Goal: Task Accomplishment & Management: Complete application form

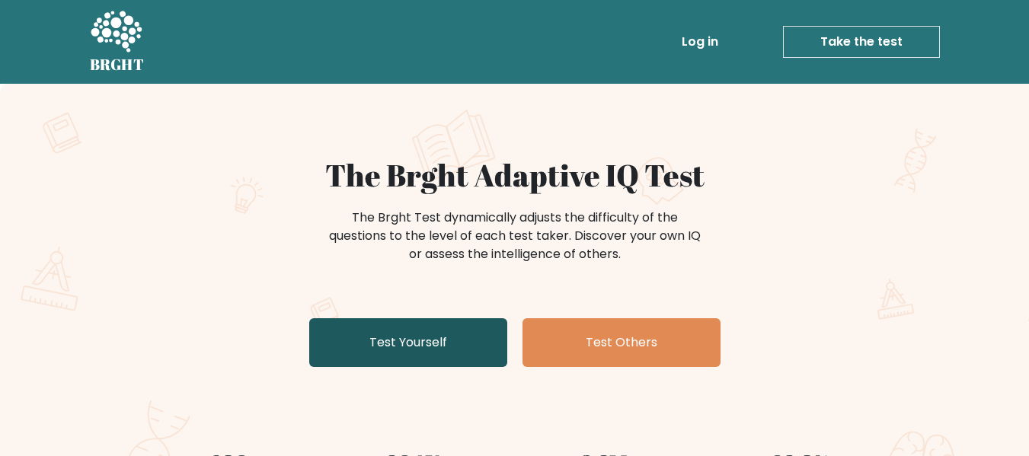
drag, startPoint x: 0, startPoint y: 0, endPoint x: 440, endPoint y: 340, distance: 556.3
click at [440, 340] on link "Test Yourself" at bounding box center [408, 343] width 198 height 49
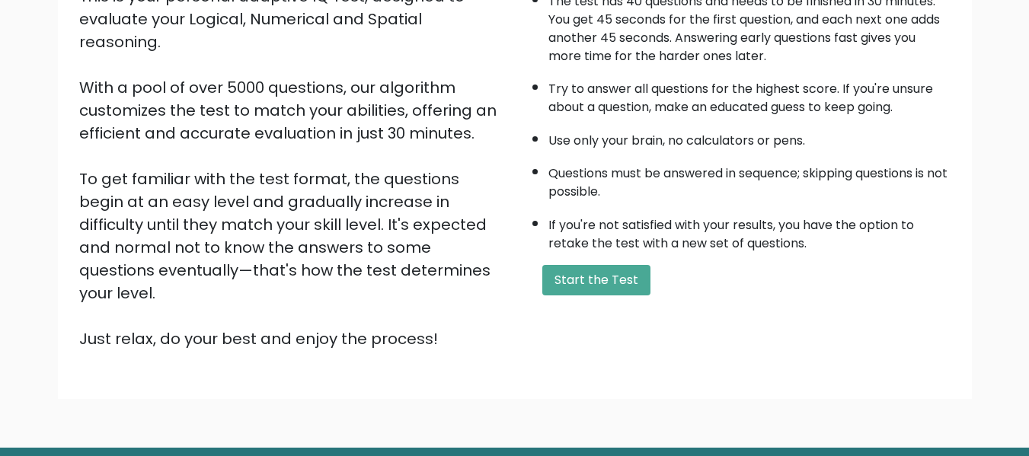
scroll to position [203, 0]
click at [556, 283] on button "Start the Test" at bounding box center [597, 279] width 108 height 30
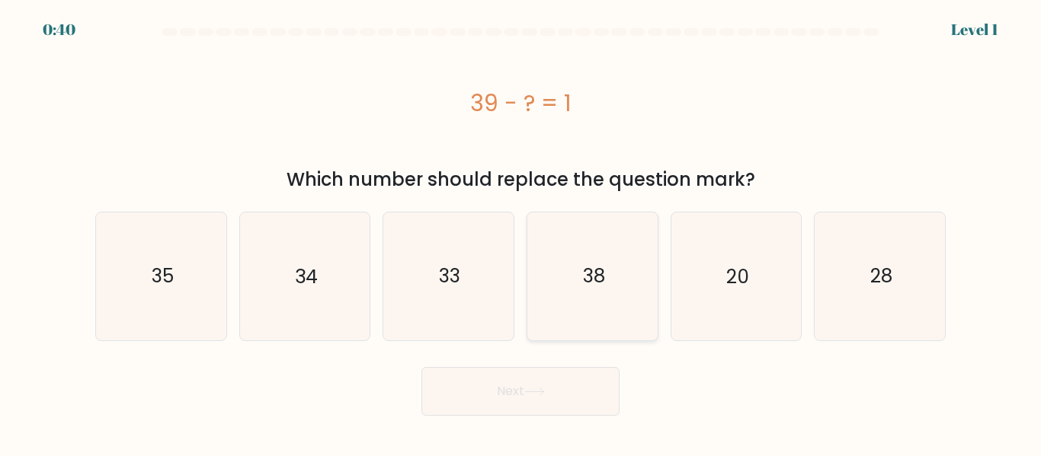
click at [625, 267] on icon "38" at bounding box center [592, 276] width 127 height 127
click at [521, 232] on input "d. 38" at bounding box center [520, 231] width 1 height 4
radio input "true"
click at [570, 383] on button "Next" at bounding box center [520, 391] width 198 height 49
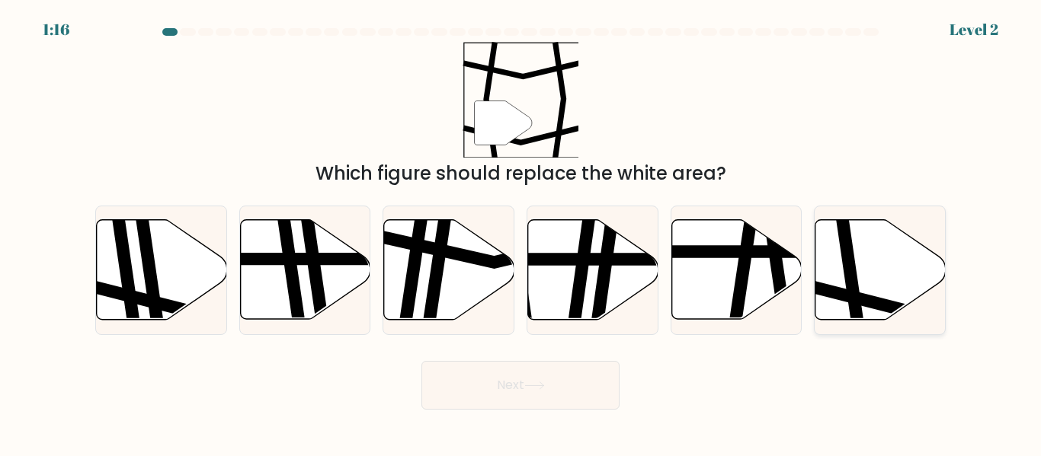
click at [850, 272] on icon at bounding box center [851, 219] width 19 height 262
click at [521, 232] on input "f." at bounding box center [520, 231] width 1 height 4
radio input "true"
click at [531, 376] on button "Next" at bounding box center [520, 385] width 198 height 49
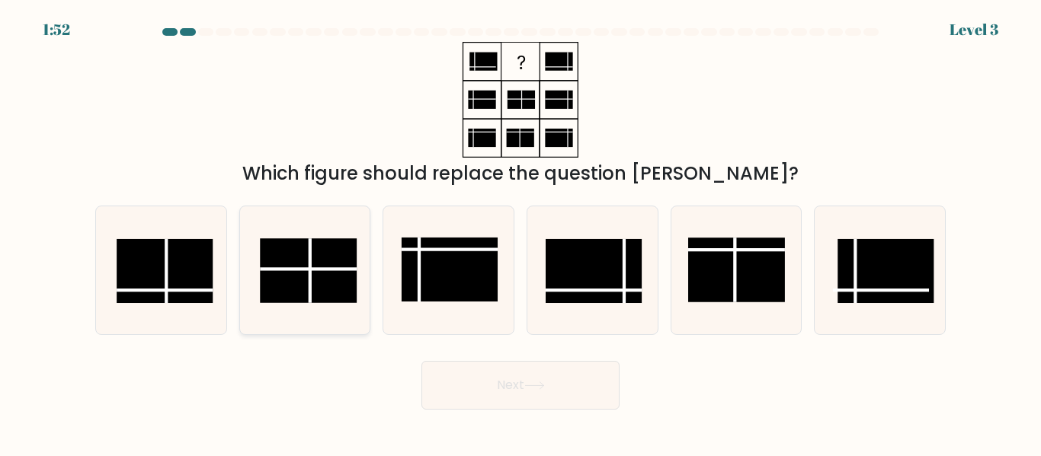
click at [297, 251] on rect at bounding box center [308, 270] width 96 height 64
click at [520, 232] on input "b." at bounding box center [520, 231] width 1 height 4
radio input "true"
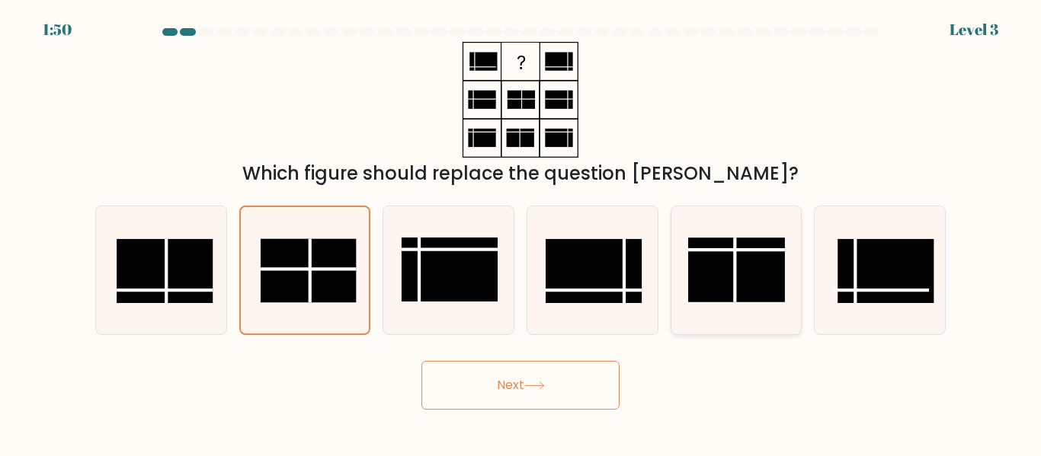
click at [733, 274] on rect at bounding box center [736, 270] width 96 height 64
click at [521, 232] on input "e." at bounding box center [520, 231] width 1 height 4
radio input "true"
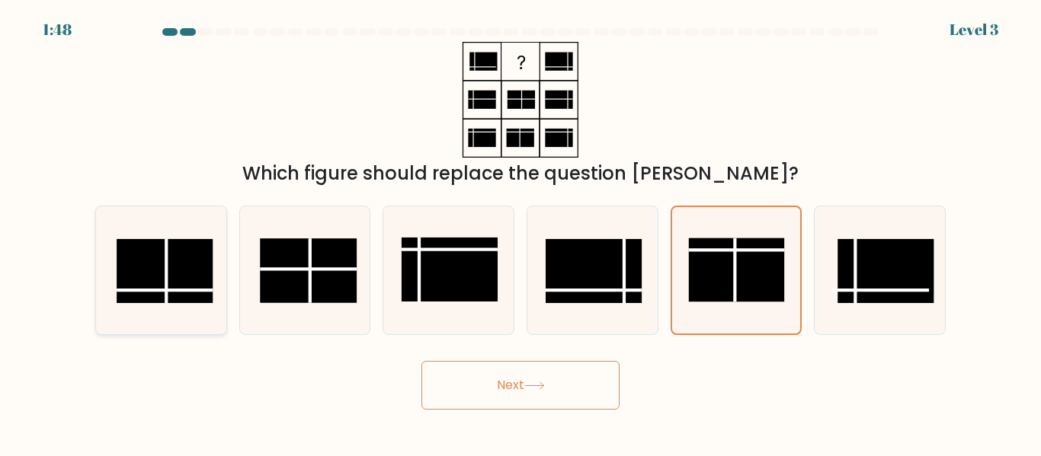
click at [172, 264] on rect at bounding box center [165, 271] width 96 height 64
click at [520, 232] on input "a." at bounding box center [520, 231] width 1 height 4
radio input "true"
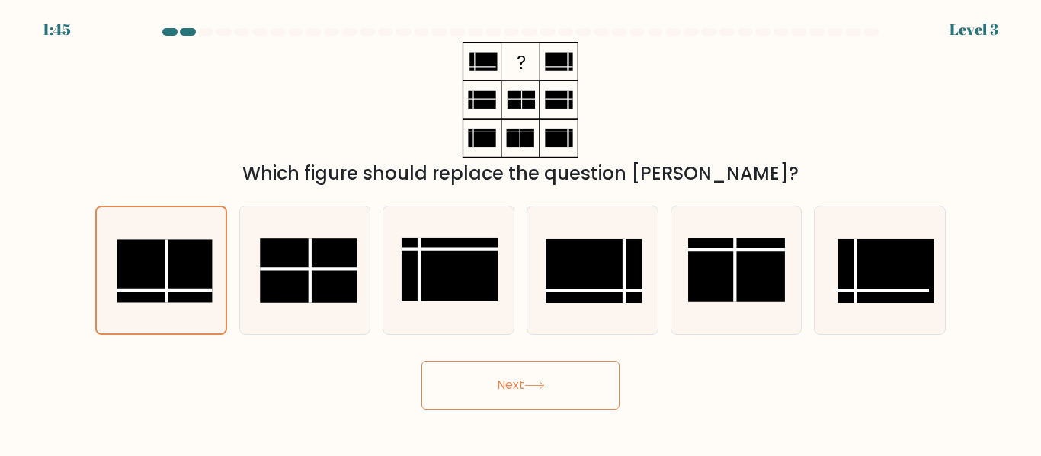
click at [554, 377] on button "Next" at bounding box center [520, 385] width 198 height 49
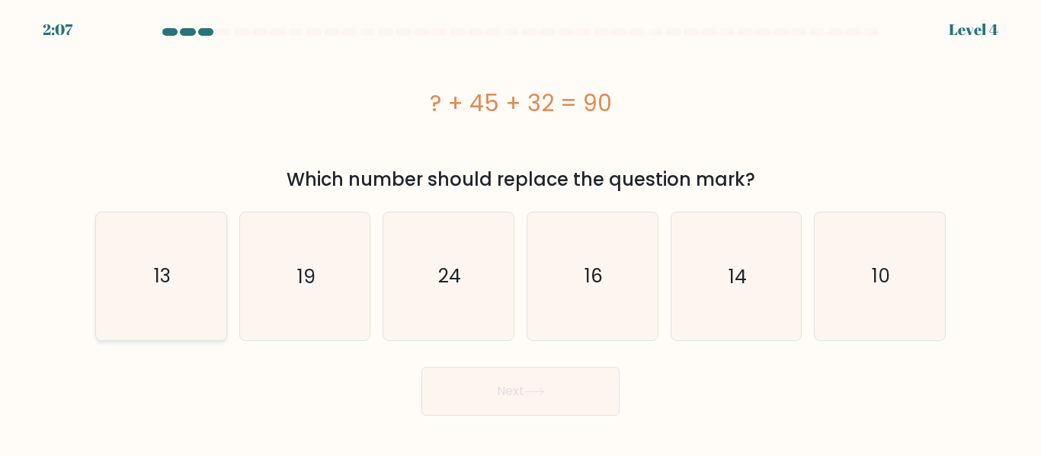
click at [151, 252] on icon "13" at bounding box center [161, 276] width 127 height 127
click at [520, 232] on input "a. 13" at bounding box center [520, 231] width 1 height 4
radio input "true"
click at [565, 406] on button "Next" at bounding box center [520, 391] width 198 height 49
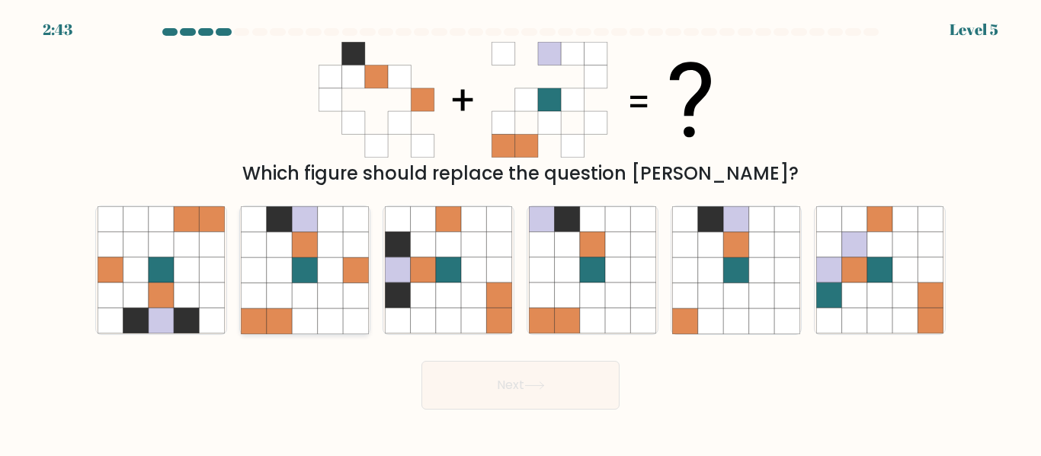
click at [301, 270] on icon at bounding box center [304, 270] width 25 height 25
click at [520, 232] on input "b." at bounding box center [520, 231] width 1 height 4
radio input "true"
click at [463, 377] on button "Next" at bounding box center [520, 385] width 198 height 49
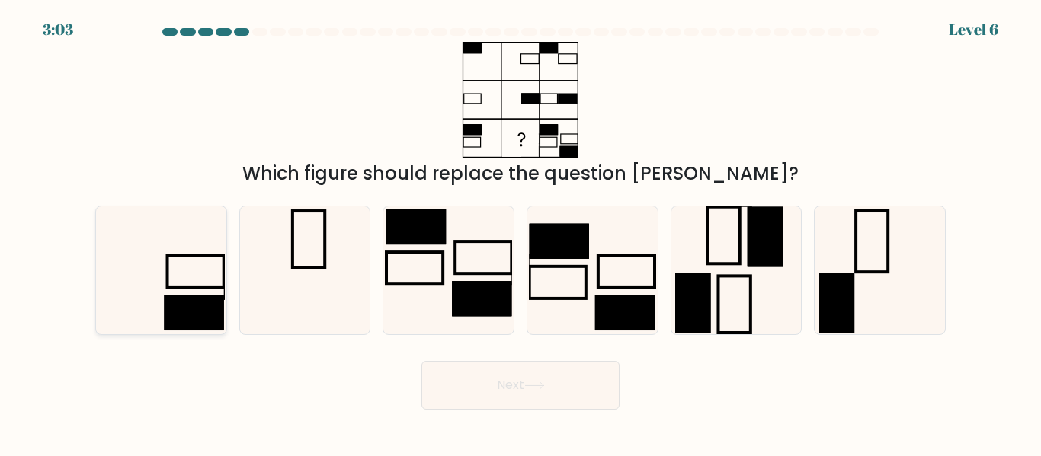
click at [212, 279] on icon at bounding box center [161, 269] width 127 height 127
click at [520, 232] on input "a." at bounding box center [520, 231] width 1 height 4
radio input "true"
click at [451, 399] on button "Next" at bounding box center [520, 385] width 198 height 49
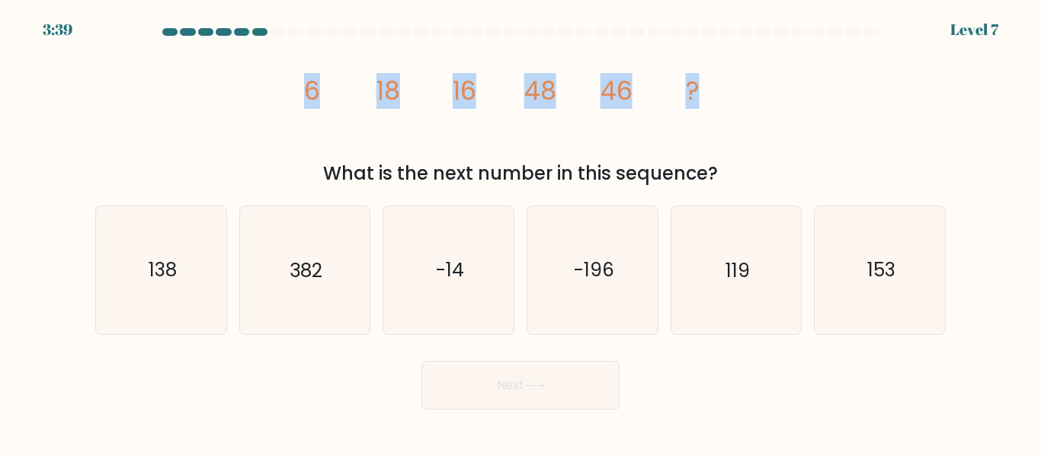
drag, startPoint x: 309, startPoint y: 89, endPoint x: 865, endPoint y: 130, distance: 557.8
click at [865, 130] on div "image/svg+xml 6 18 16 48 46 ? What is the next number in this sequence?" at bounding box center [520, 115] width 869 height 146
copy g "6 18 16 48 46 ?"
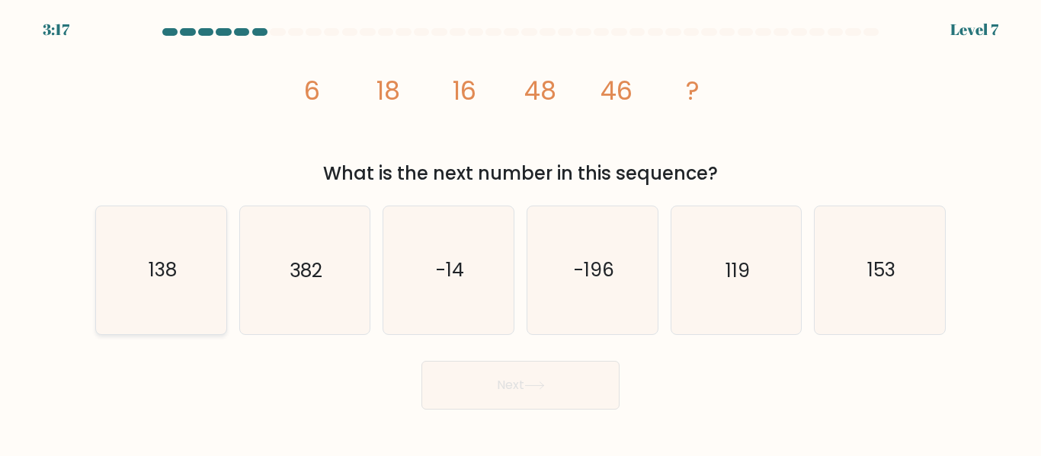
click at [168, 282] on text "138" at bounding box center [162, 271] width 28 height 27
click at [520, 232] on input "a. 138" at bounding box center [520, 231] width 1 height 4
radio input "true"
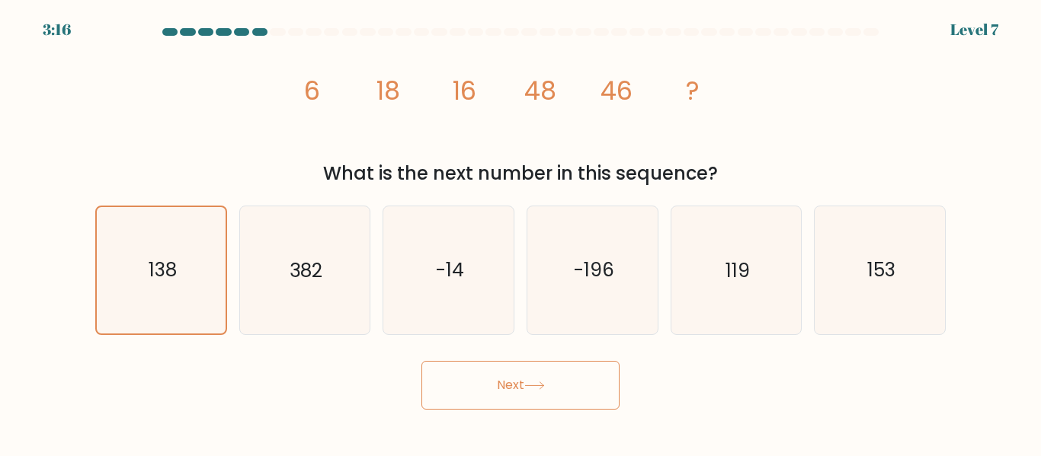
drag, startPoint x: 453, startPoint y: 417, endPoint x: 453, endPoint y: 402, distance: 14.5
click at [453, 402] on body "3:16 Level 7" at bounding box center [520, 228] width 1041 height 456
click at [453, 402] on button "Next" at bounding box center [520, 385] width 198 height 49
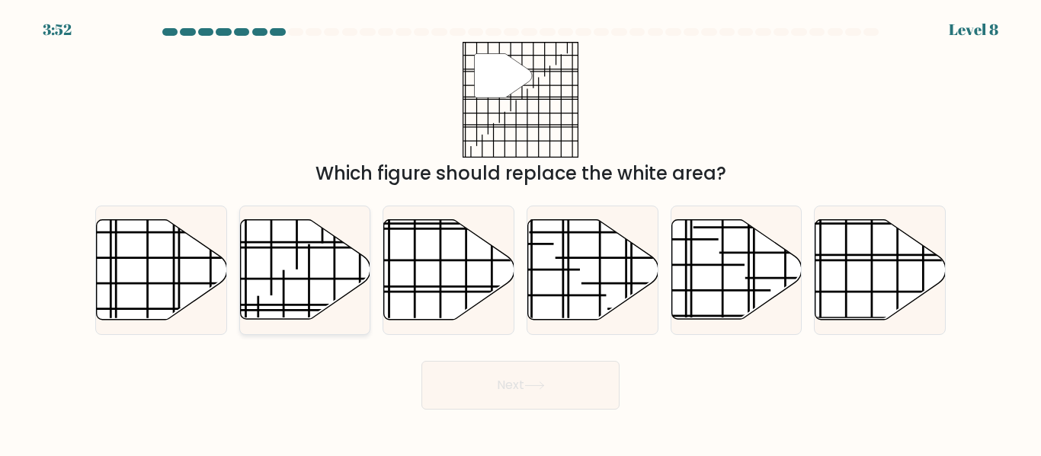
click at [294, 288] on icon at bounding box center [305, 270] width 130 height 100
click at [520, 232] on input "b." at bounding box center [520, 231] width 1 height 4
radio input "true"
click at [453, 370] on button "Next" at bounding box center [520, 385] width 198 height 49
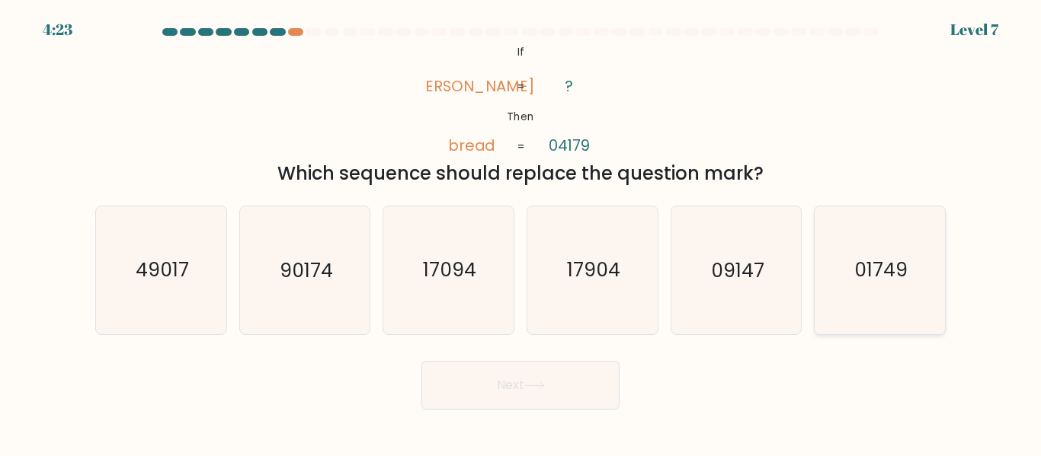
click at [904, 258] on text "01749" at bounding box center [880, 271] width 53 height 27
click at [521, 232] on input "f. 01749" at bounding box center [520, 231] width 1 height 4
radio input "true"
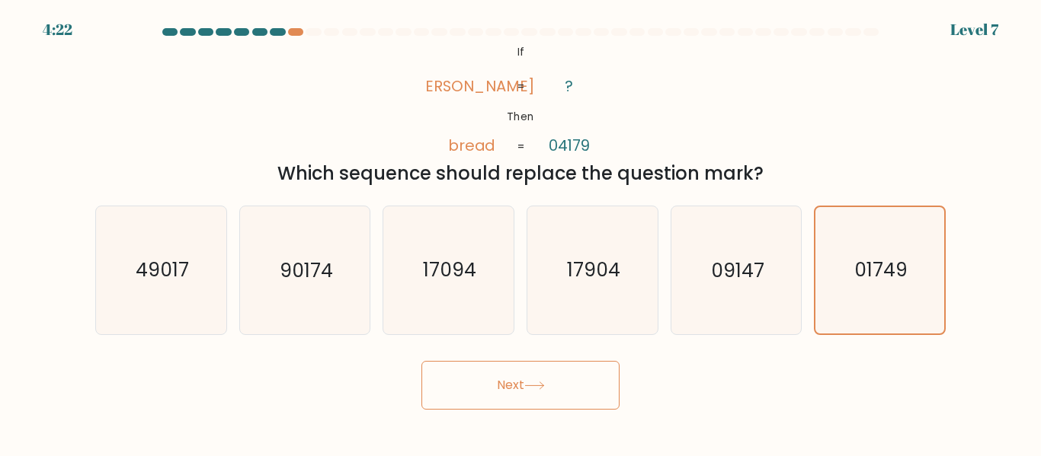
click at [606, 365] on button "Next" at bounding box center [520, 385] width 198 height 49
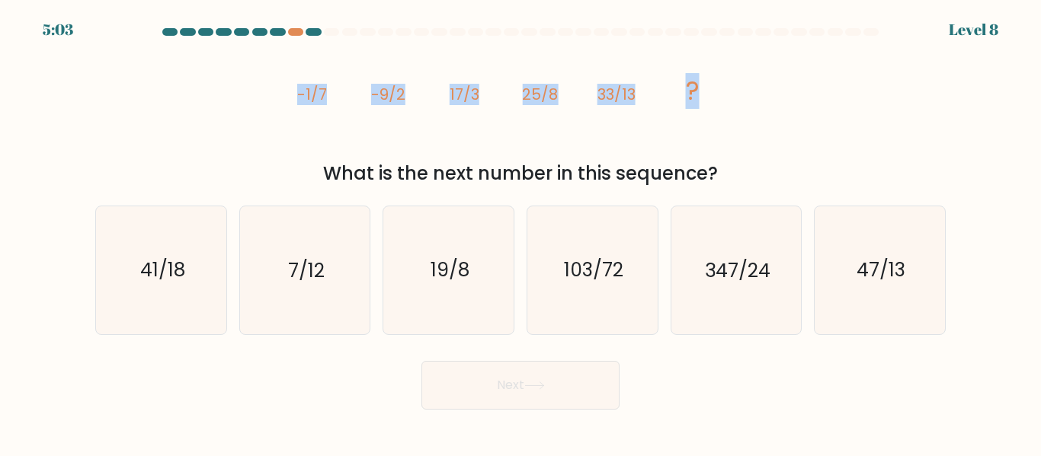
drag, startPoint x: 290, startPoint y: 94, endPoint x: 808, endPoint y: 62, distance: 519.1
click at [808, 62] on div "image/svg+xml -1/7 -9/2 17/3 25/8 33/13 ? What is the next number in this seque…" at bounding box center [520, 115] width 869 height 146
copy g "-1/7 -9/2 17/3 25/8 33/13 ?"
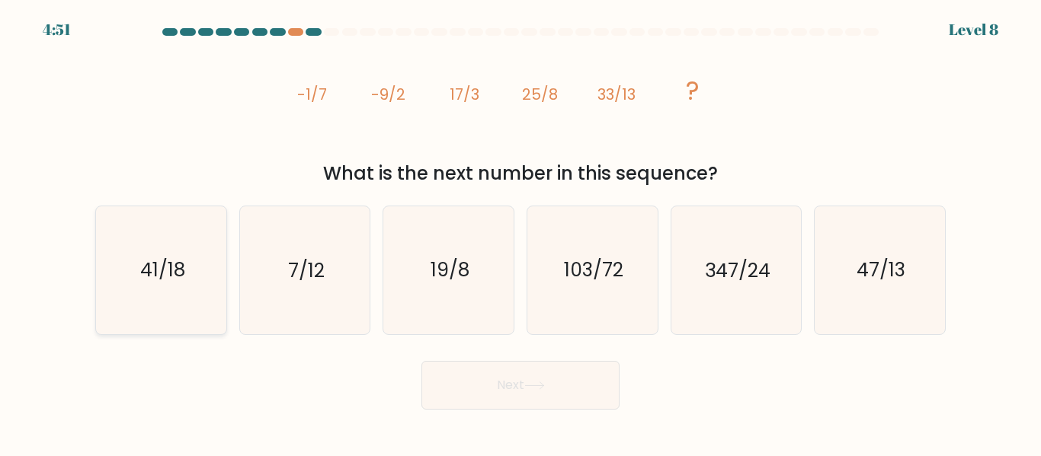
click at [190, 314] on icon "41/18" at bounding box center [161, 269] width 127 height 127
click at [520, 232] on input "a. 41/18" at bounding box center [520, 231] width 1 height 4
radio input "true"
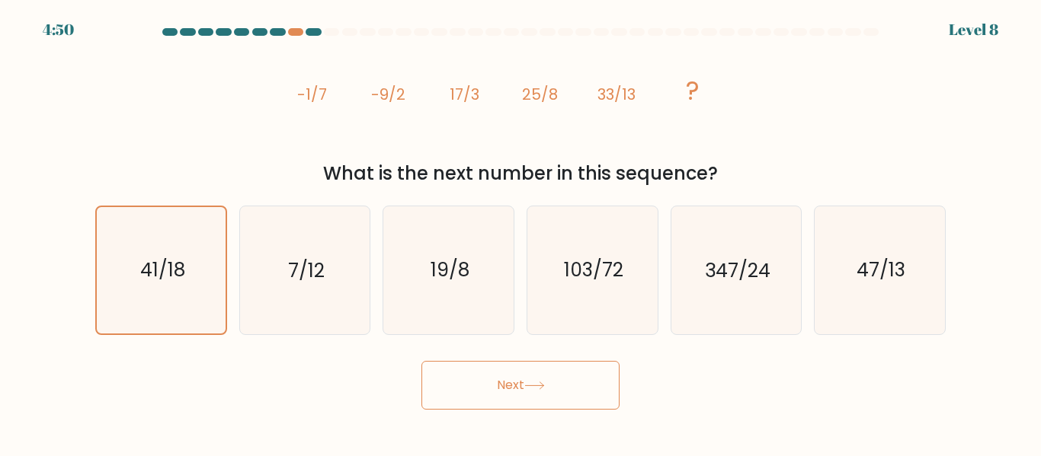
click at [427, 393] on button "Next" at bounding box center [520, 385] width 198 height 49
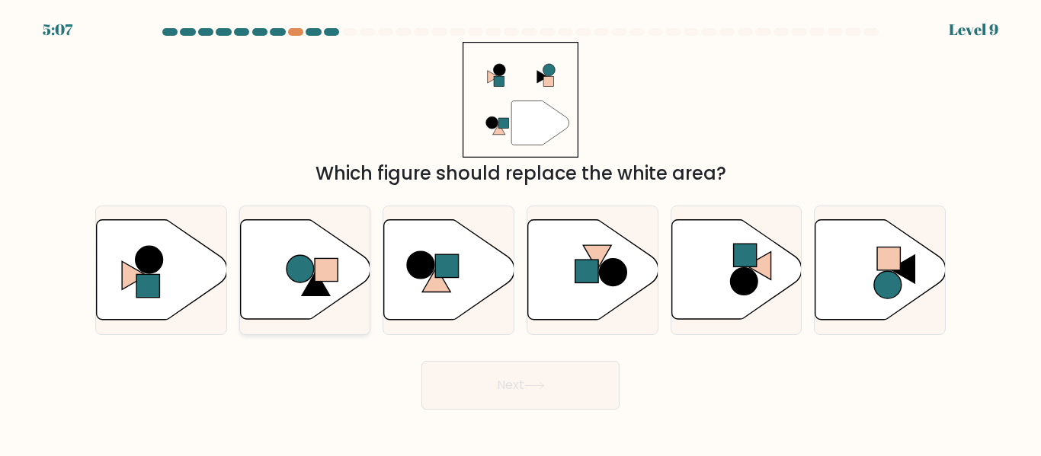
click at [322, 277] on rect at bounding box center [326, 270] width 23 height 23
click at [520, 232] on input "b." at bounding box center [520, 231] width 1 height 4
radio input "true"
click at [527, 399] on button "Next" at bounding box center [520, 385] width 198 height 49
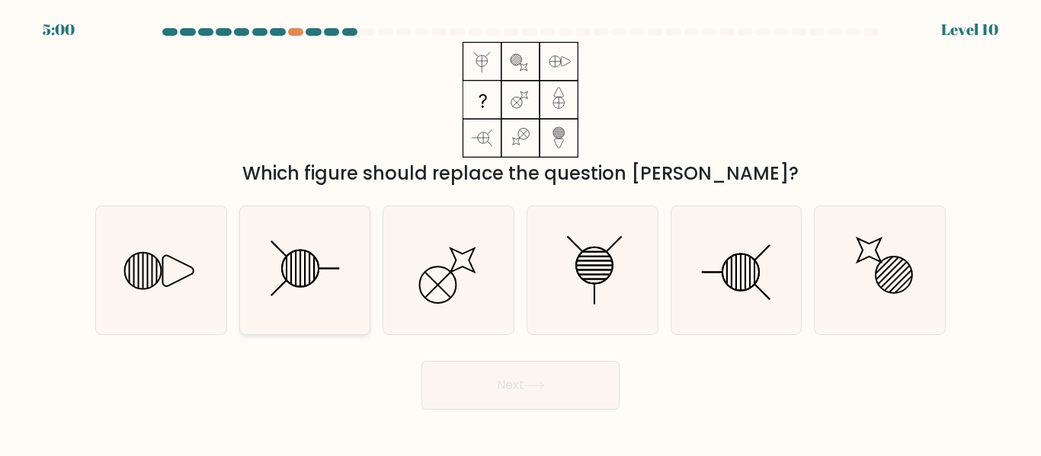
click at [322, 283] on icon at bounding box center [304, 269] width 127 height 127
click at [520, 232] on input "b." at bounding box center [520, 231] width 1 height 4
radio input "true"
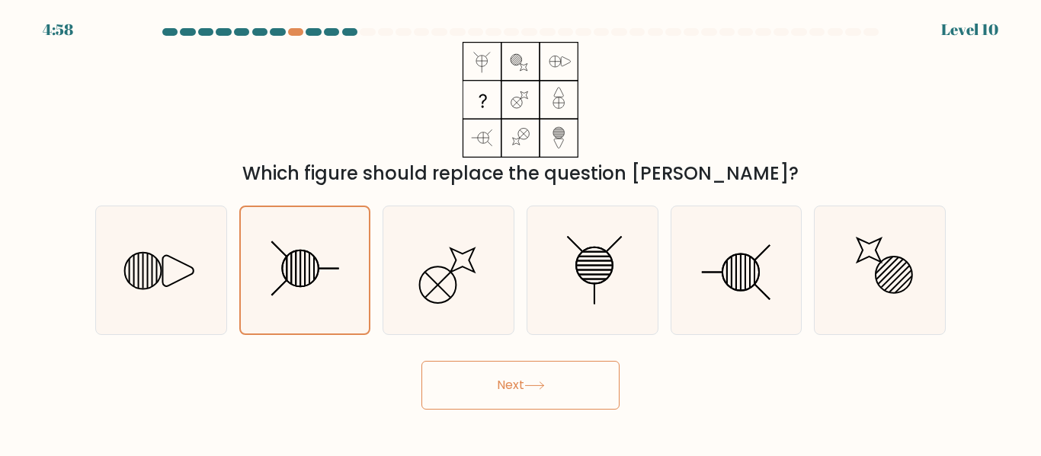
click at [483, 390] on button "Next" at bounding box center [520, 385] width 198 height 49
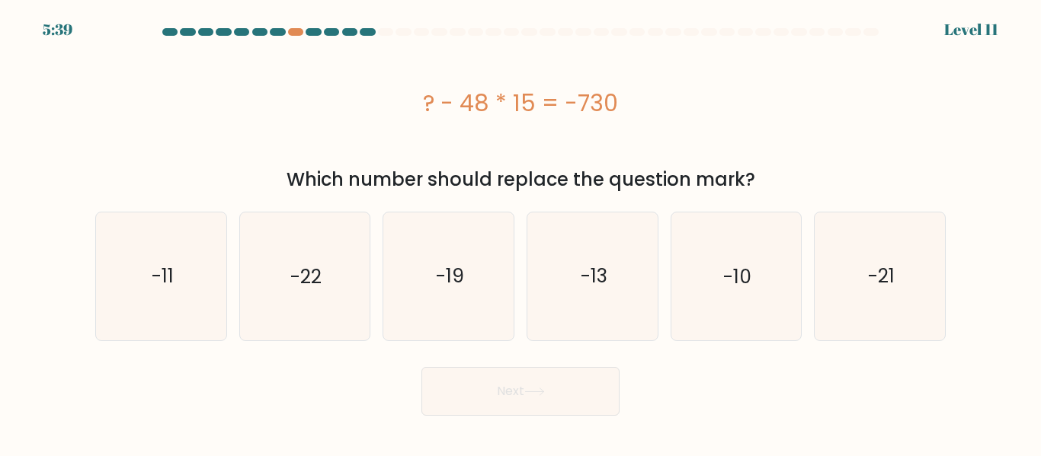
drag, startPoint x: 423, startPoint y: 108, endPoint x: 665, endPoint y: 117, distance: 242.5
click at [665, 117] on div "? - 48 * 15 = -730" at bounding box center [520, 103] width 850 height 34
copy div "? - 48 * 15 = -730"
click at [797, 248] on icon "-10" at bounding box center [735, 276] width 127 height 127
click at [521, 232] on input "e. -10" at bounding box center [520, 231] width 1 height 4
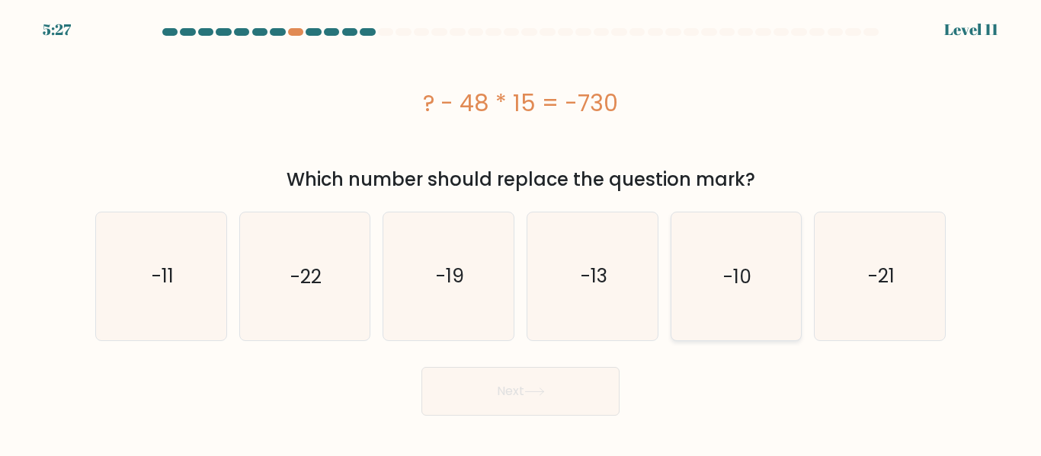
radio input "true"
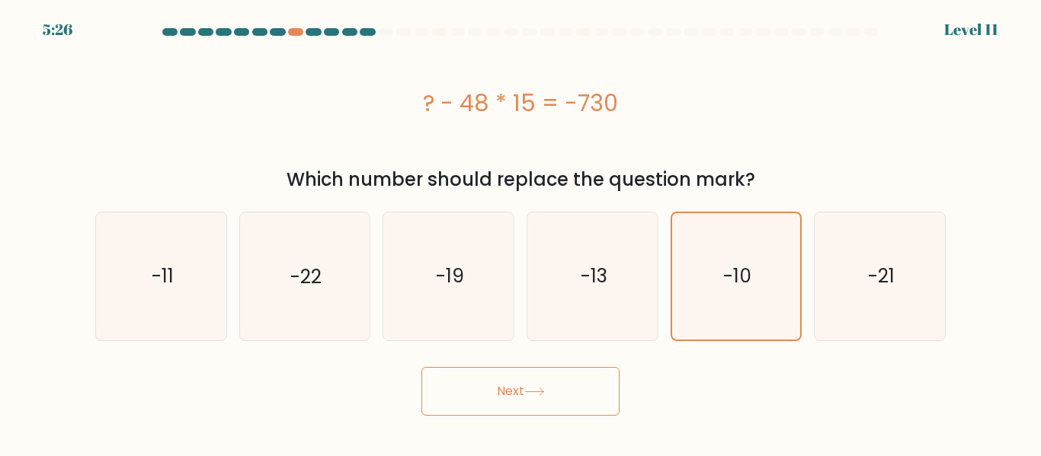
click at [594, 397] on button "Next" at bounding box center [520, 391] width 198 height 49
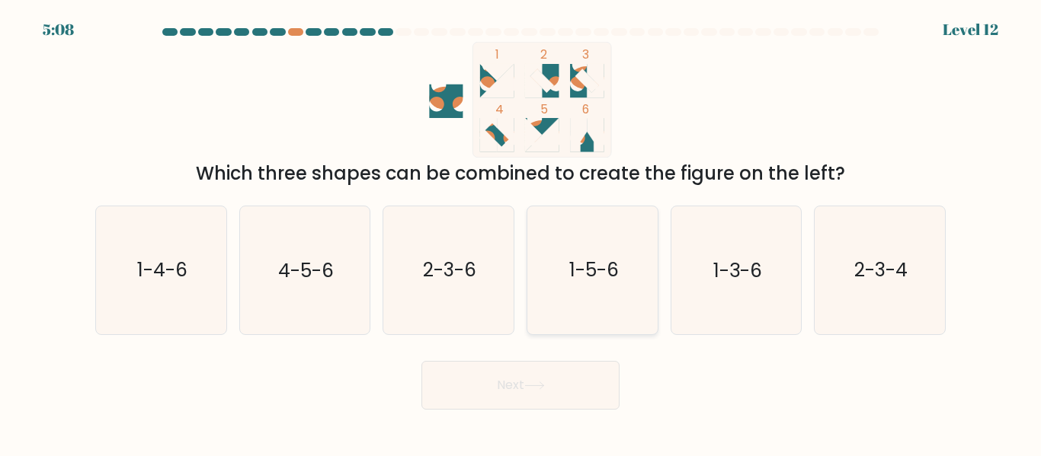
click at [638, 284] on icon "1-5-6" at bounding box center [592, 269] width 127 height 127
click at [521, 232] on input "d. 1-5-6" at bounding box center [520, 231] width 1 height 4
radio input "true"
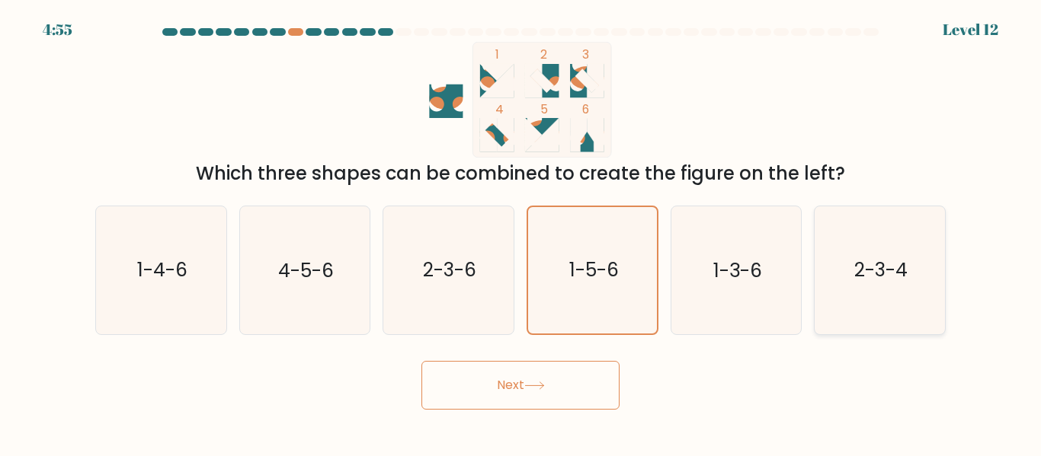
click at [869, 288] on icon "2-3-4" at bounding box center [879, 269] width 127 height 127
click at [521, 232] on input "f. 2-3-4" at bounding box center [520, 231] width 1 height 4
radio input "true"
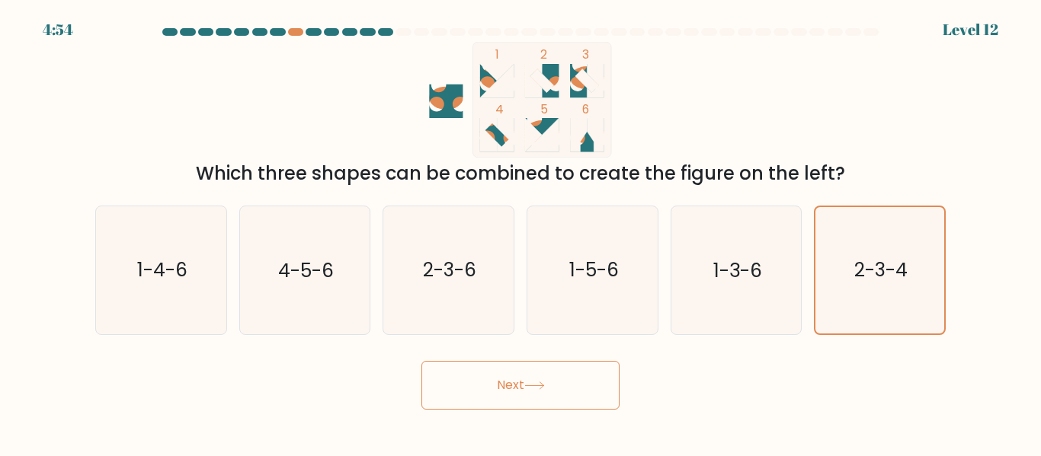
click at [577, 380] on button "Next" at bounding box center [520, 385] width 198 height 49
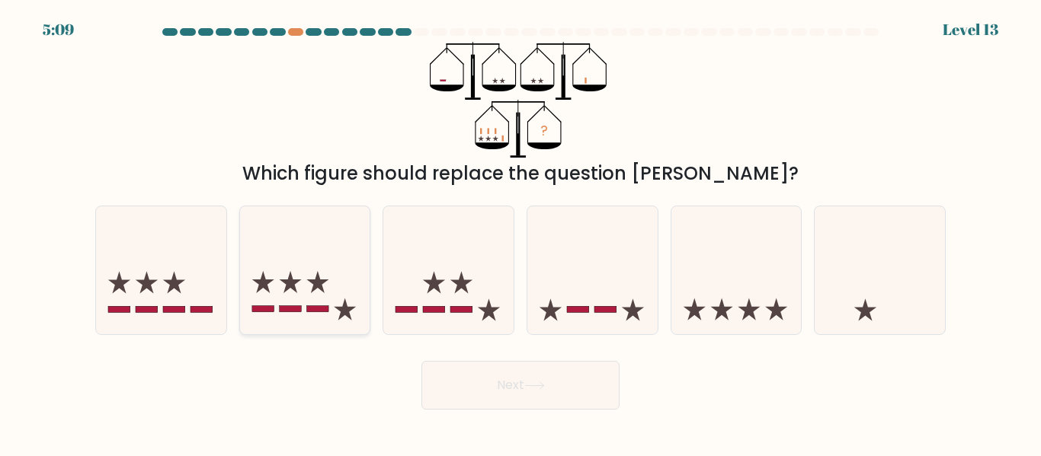
click at [367, 295] on icon at bounding box center [305, 269] width 130 height 107
click at [520, 232] on input "b." at bounding box center [520, 231] width 1 height 4
radio input "true"
click at [475, 372] on button "Next" at bounding box center [520, 385] width 198 height 49
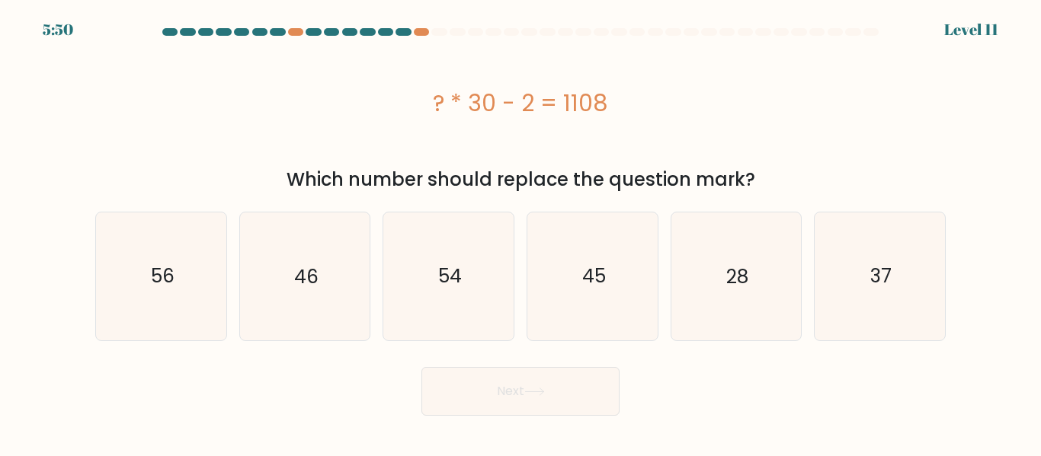
drag, startPoint x: 436, startPoint y: 99, endPoint x: 729, endPoint y: 102, distance: 293.4
click at [729, 102] on div "? * 30 - 2 = 1108" at bounding box center [520, 103] width 850 height 34
copy div "? * 30 - 2 = 1108"
click at [835, 295] on icon "37" at bounding box center [879, 276] width 127 height 127
click at [521, 232] on input "f. 37" at bounding box center [520, 231] width 1 height 4
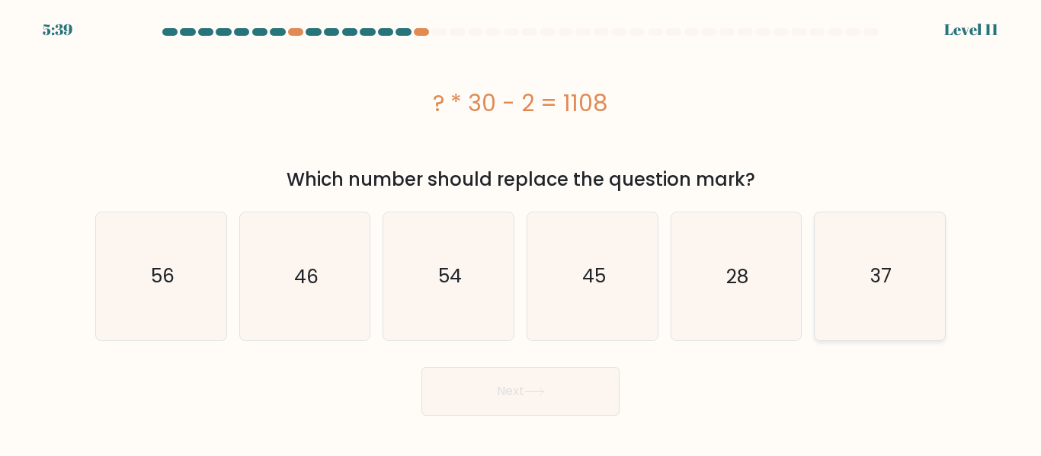
radio input "true"
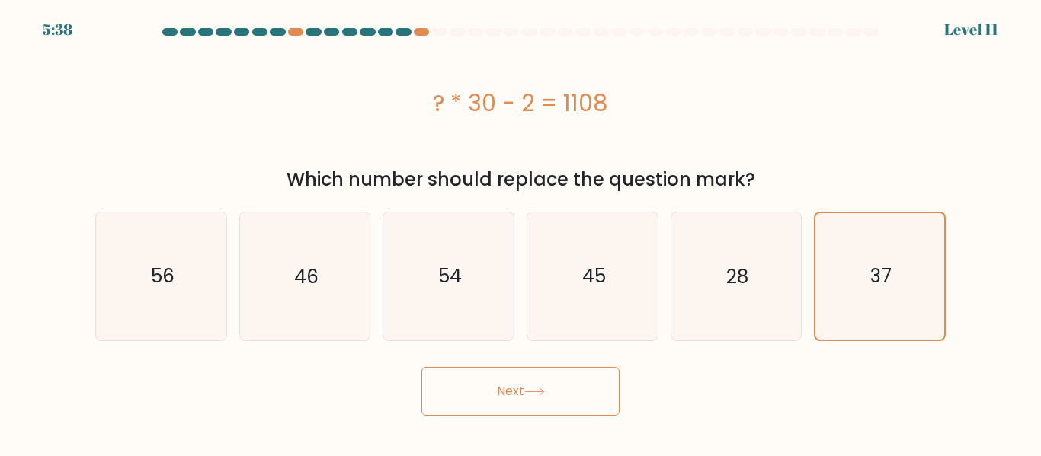
click at [603, 399] on button "Next" at bounding box center [520, 391] width 198 height 49
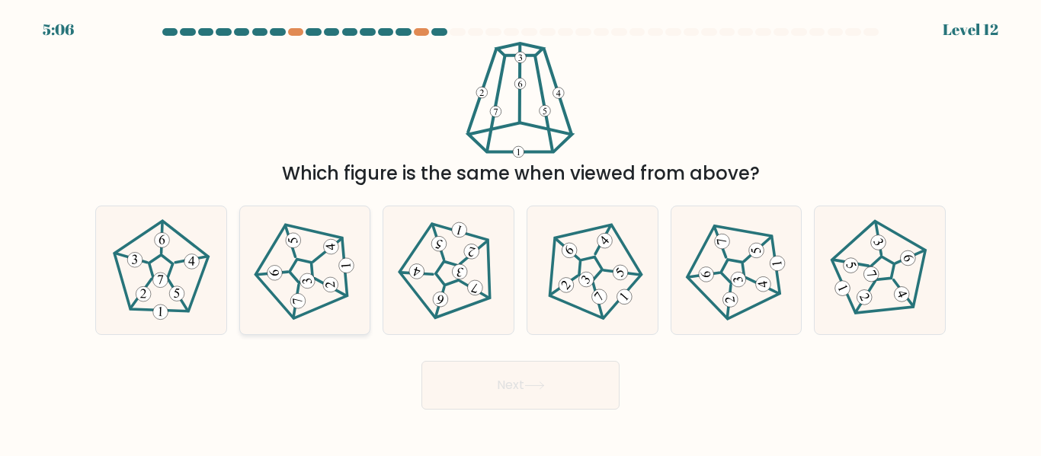
click at [338, 300] on 230 at bounding box center [299, 270] width 97 height 101
click at [520, 232] on input "b." at bounding box center [520, 231] width 1 height 4
radio input "true"
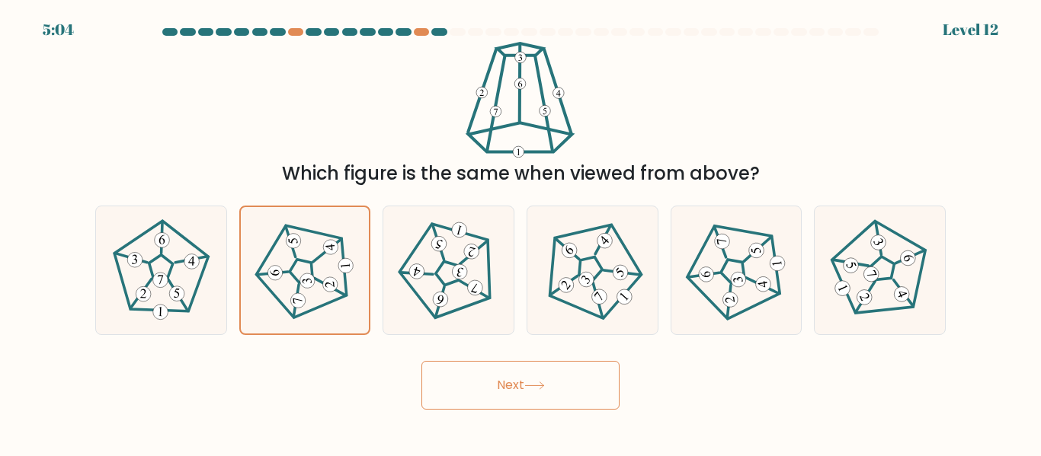
click at [471, 373] on button "Next" at bounding box center [520, 385] width 198 height 49
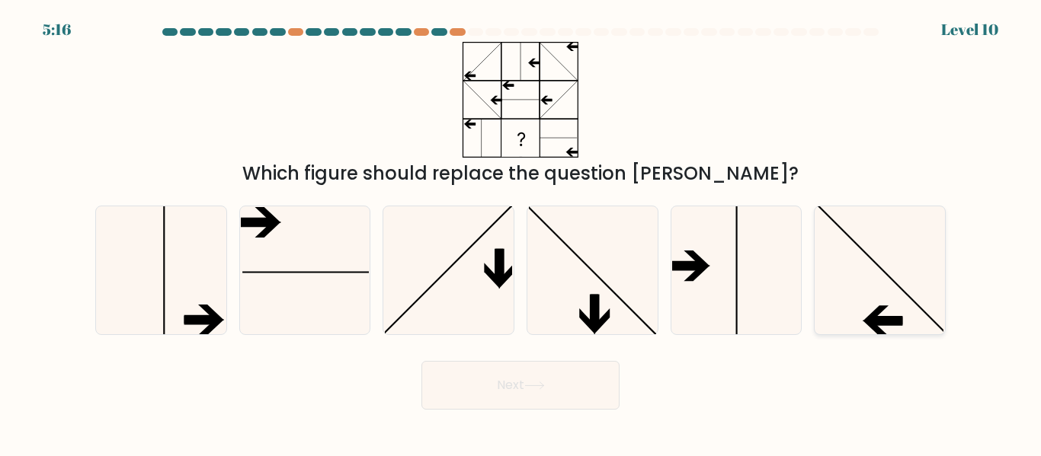
click at [875, 301] on icon at bounding box center [879, 269] width 127 height 127
click at [521, 232] on input "f." at bounding box center [520, 231] width 1 height 4
radio input "true"
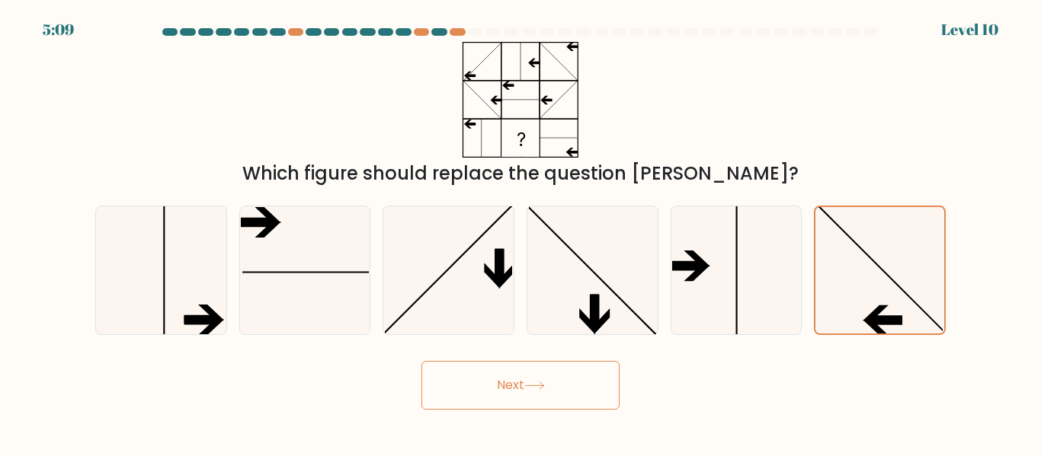
click at [581, 382] on button "Next" at bounding box center [520, 385] width 198 height 49
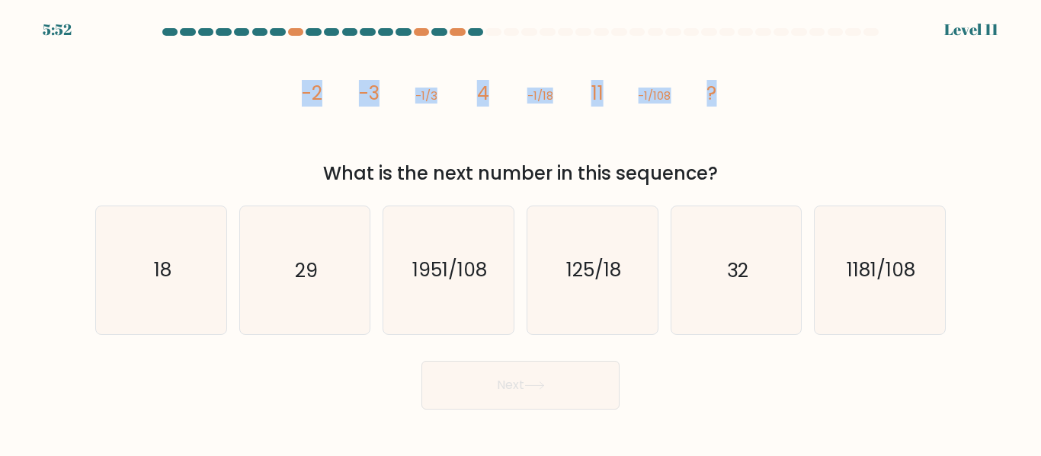
drag, startPoint x: 306, startPoint y: 85, endPoint x: 821, endPoint y: 50, distance: 516.2
click at [821, 50] on div "image/svg+xml -2 -3 -1/3 4 -1/18 11 -1/108 ? What is the next number in this se…" at bounding box center [520, 115] width 869 height 146
copy g "-2 -3 -1/3 4 -1/18 11 -1/108 ?"
click at [164, 274] on text "18" at bounding box center [162, 271] width 18 height 27
click at [520, 232] on input "a. 18" at bounding box center [520, 231] width 1 height 4
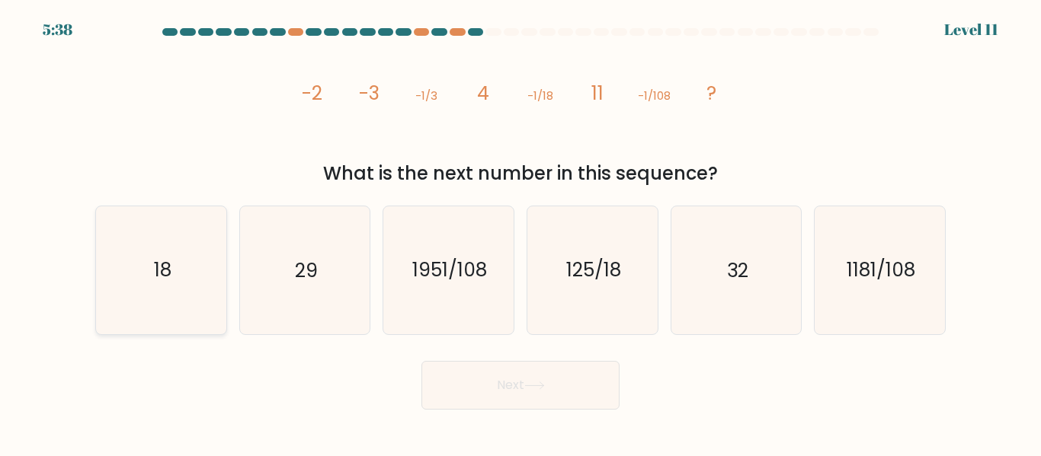
radio input "true"
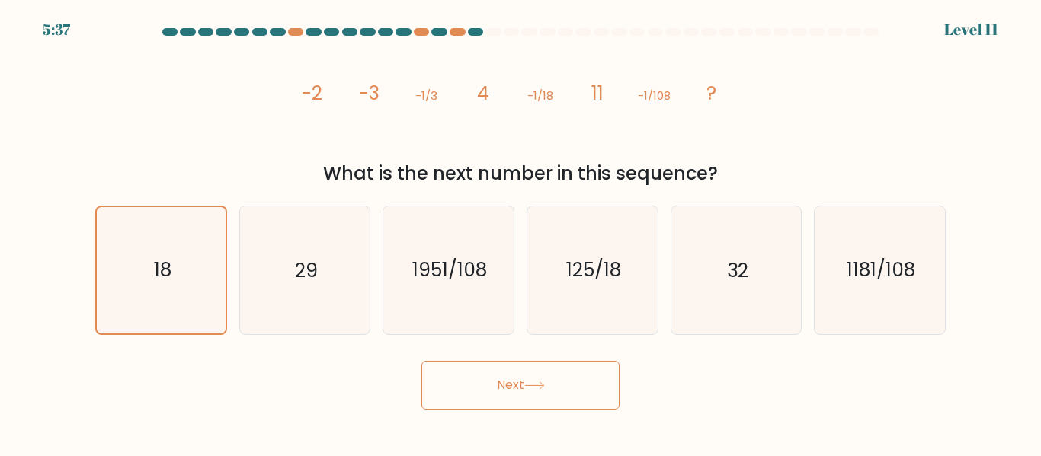
click at [451, 402] on button "Next" at bounding box center [520, 385] width 198 height 49
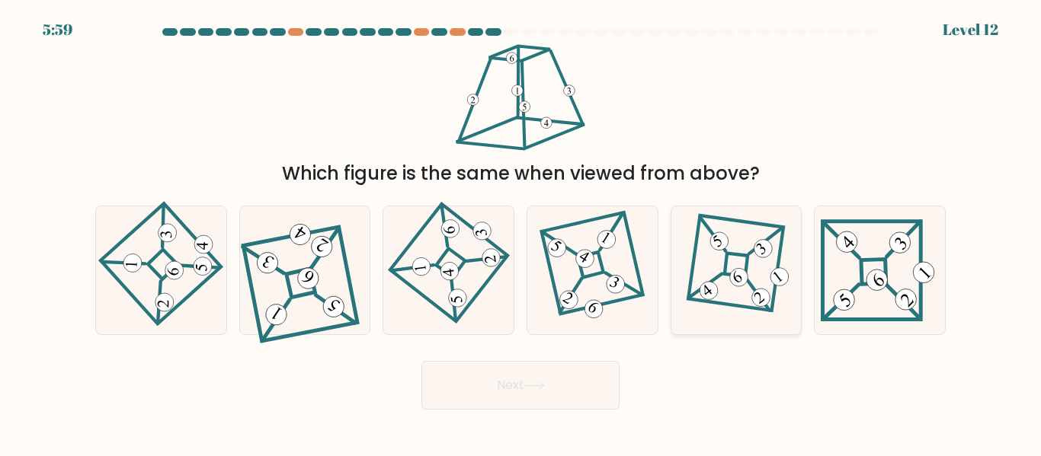
click at [747, 296] on icon at bounding box center [736, 270] width 88 height 102
click at [521, 232] on input "e." at bounding box center [520, 231] width 1 height 4
radio input "true"
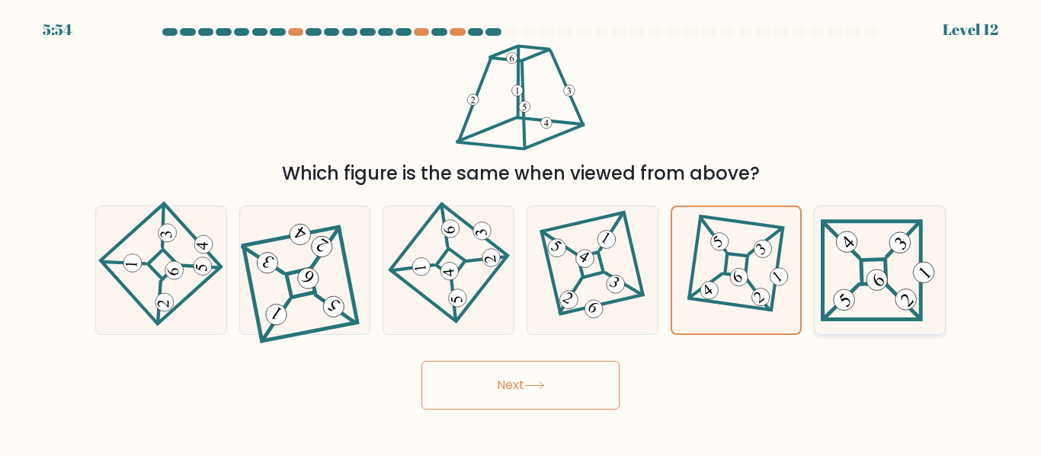
click at [875, 293] on icon at bounding box center [880, 270] width 118 height 102
click at [521, 232] on input "f." at bounding box center [520, 231] width 1 height 4
radio input "true"
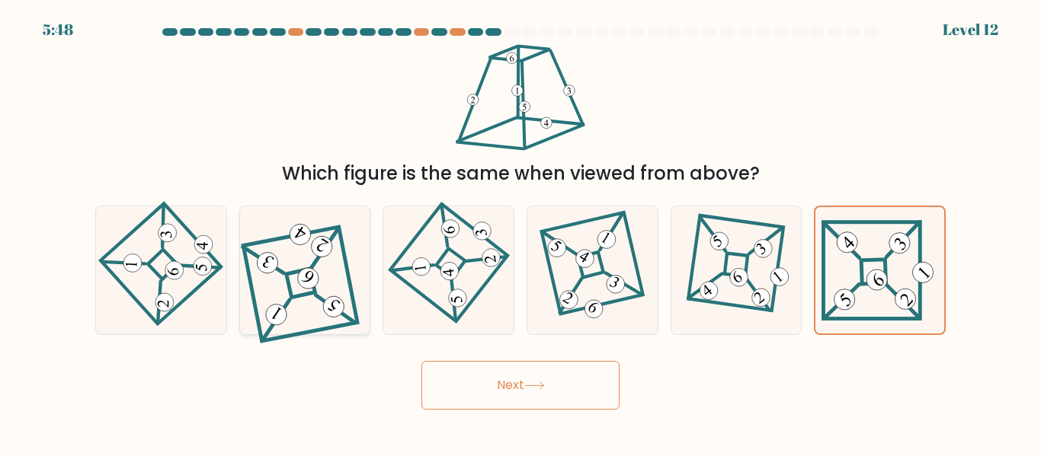
click at [348, 314] on icon at bounding box center [305, 270] width 114 height 102
click at [520, 232] on input "b." at bounding box center [520, 231] width 1 height 4
radio input "true"
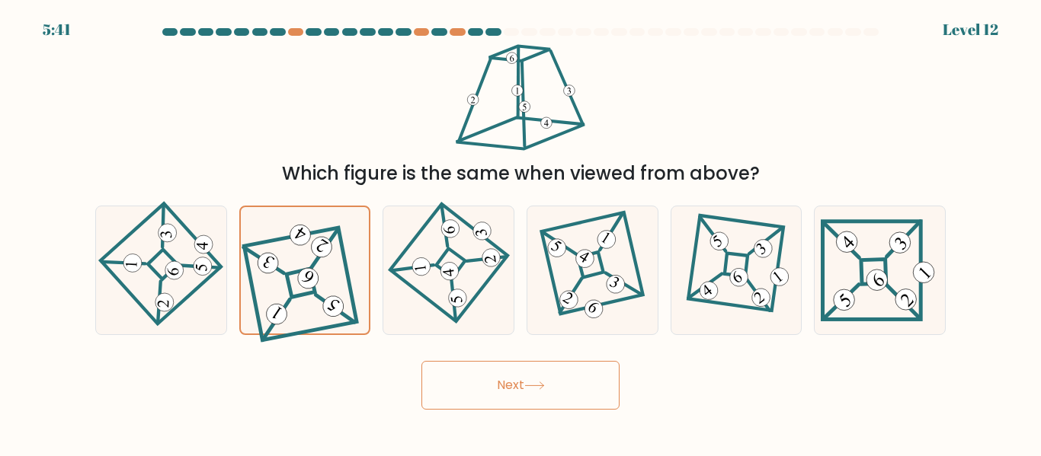
click at [486, 381] on button "Next" at bounding box center [520, 385] width 198 height 49
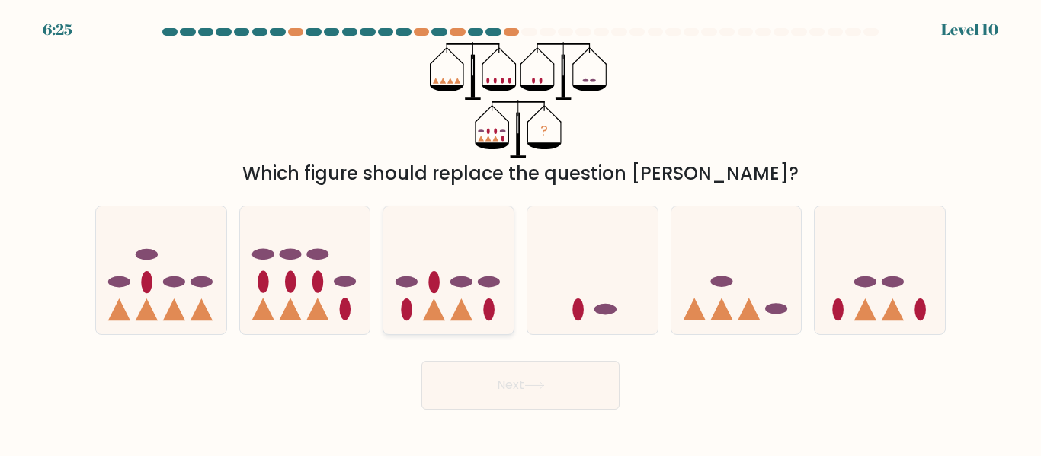
click at [472, 276] on icon at bounding box center [448, 269] width 130 height 107
click at [520, 232] on input "c." at bounding box center [520, 231] width 1 height 4
radio input "true"
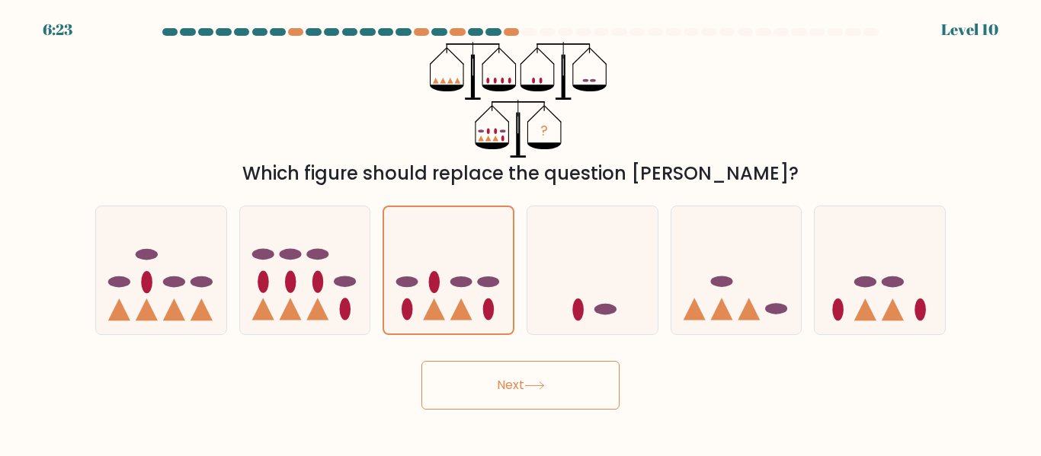
click at [539, 376] on button "Next" at bounding box center [520, 385] width 198 height 49
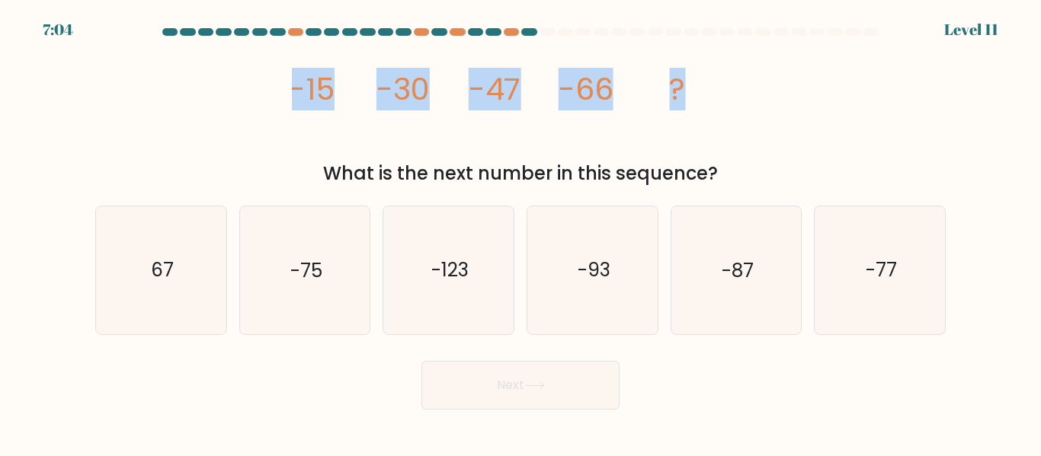
drag, startPoint x: 278, startPoint y: 96, endPoint x: 744, endPoint y: 88, distance: 466.4
click at [744, 88] on div "image/svg+xml -15 -30 -47 -66 ? What is the next number in this sequence?" at bounding box center [520, 115] width 869 height 146
copy g "-15 -30 -47 -66 ?"
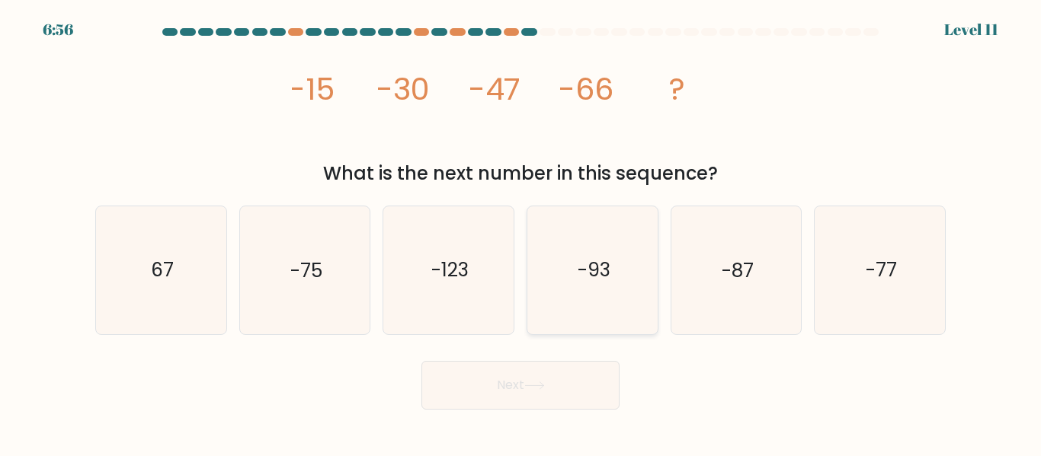
click at [655, 300] on icon "-93" at bounding box center [592, 269] width 127 height 127
click at [521, 232] on input "d. -93" at bounding box center [520, 231] width 1 height 4
radio input "true"
click at [700, 306] on icon "-87" at bounding box center [735, 269] width 127 height 127
click at [521, 232] on input "e. -87" at bounding box center [520, 231] width 1 height 4
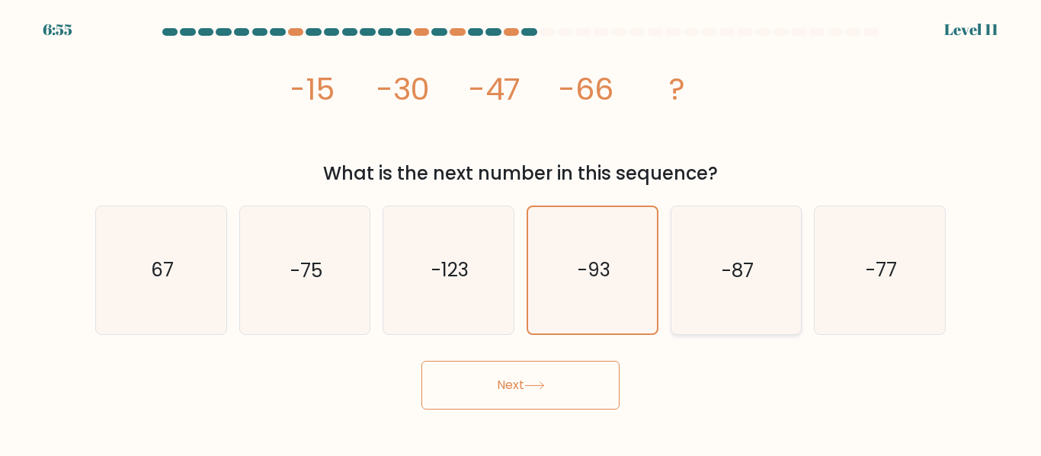
radio input "true"
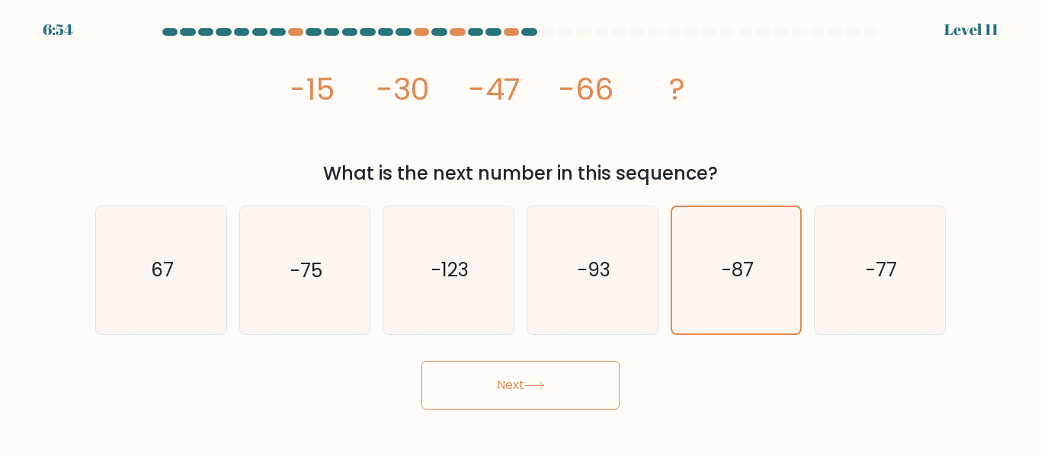
click at [562, 379] on button "Next" at bounding box center [520, 385] width 198 height 49
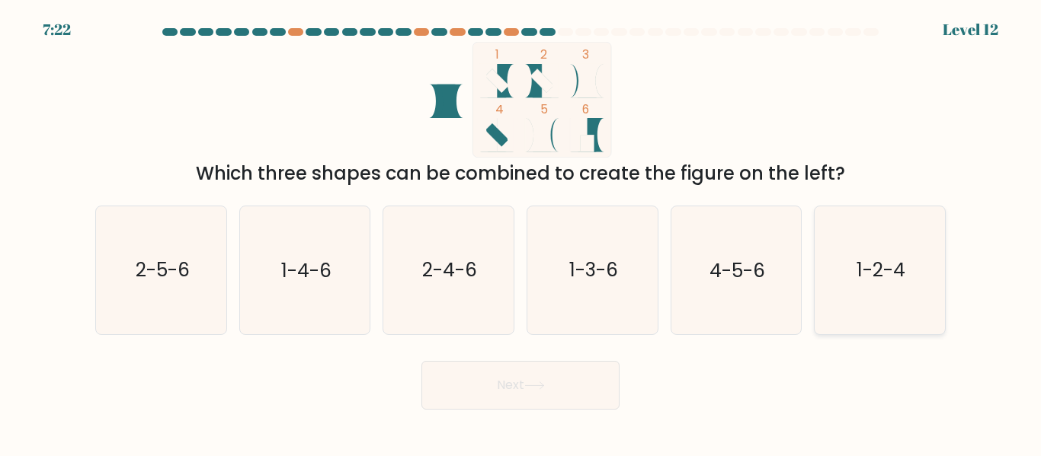
click at [901, 264] on text "1-2-4" at bounding box center [880, 271] width 49 height 27
click at [521, 232] on input "f. 1-2-4" at bounding box center [520, 231] width 1 height 4
radio input "true"
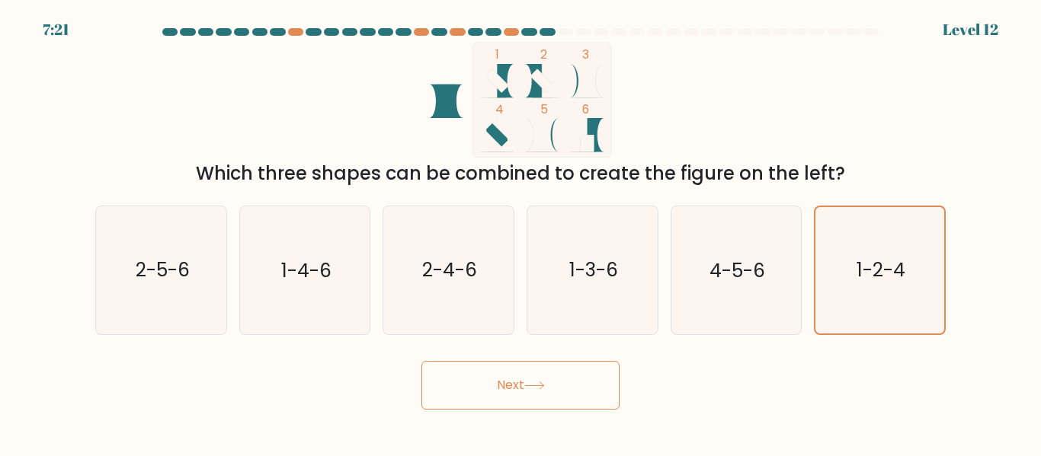
click at [523, 403] on button "Next" at bounding box center [520, 385] width 198 height 49
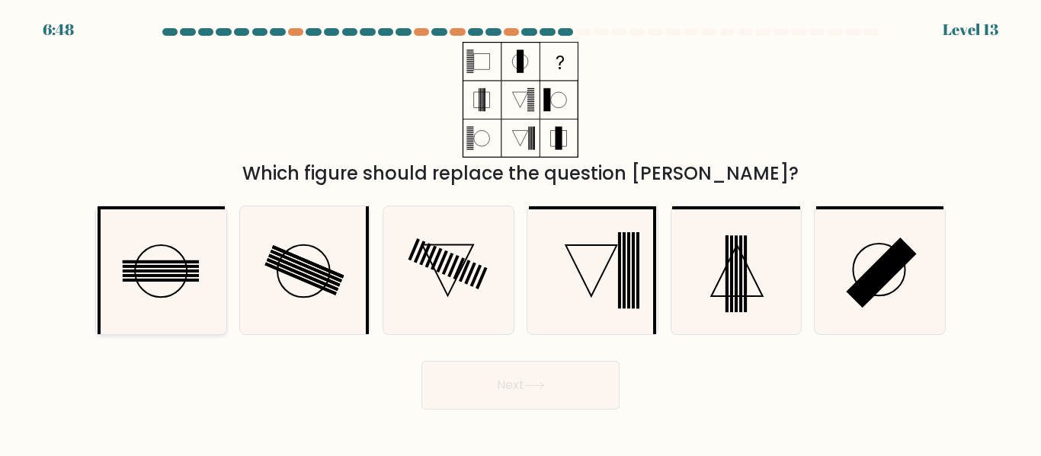
click at [216, 290] on icon at bounding box center [161, 269] width 127 height 127
click at [520, 232] on input "a." at bounding box center [520, 231] width 1 height 4
radio input "true"
click at [510, 395] on button "Next" at bounding box center [520, 385] width 198 height 49
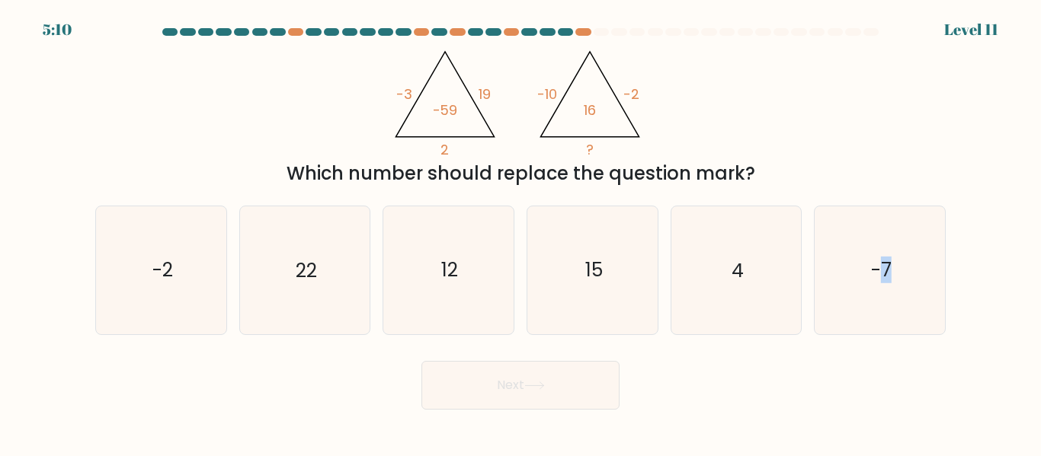
drag, startPoint x: 882, startPoint y: 261, endPoint x: 519, endPoint y: 386, distance: 383.9
click at [519, 386] on form at bounding box center [520, 219] width 1041 height 382
click at [519, 386] on button "Next" at bounding box center [520, 385] width 198 height 49
click at [897, 258] on icon "-7" at bounding box center [879, 269] width 127 height 127
click at [521, 232] on input "f. -7" at bounding box center [520, 231] width 1 height 4
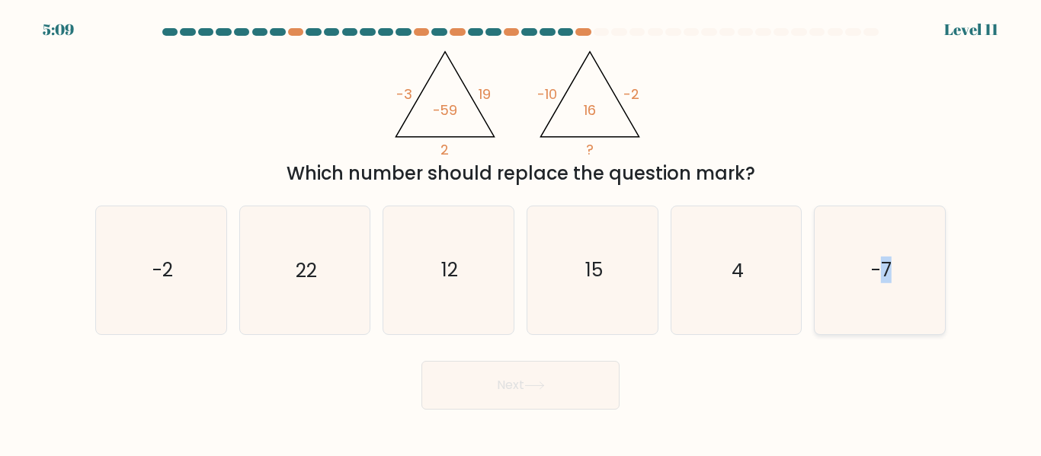
radio input "true"
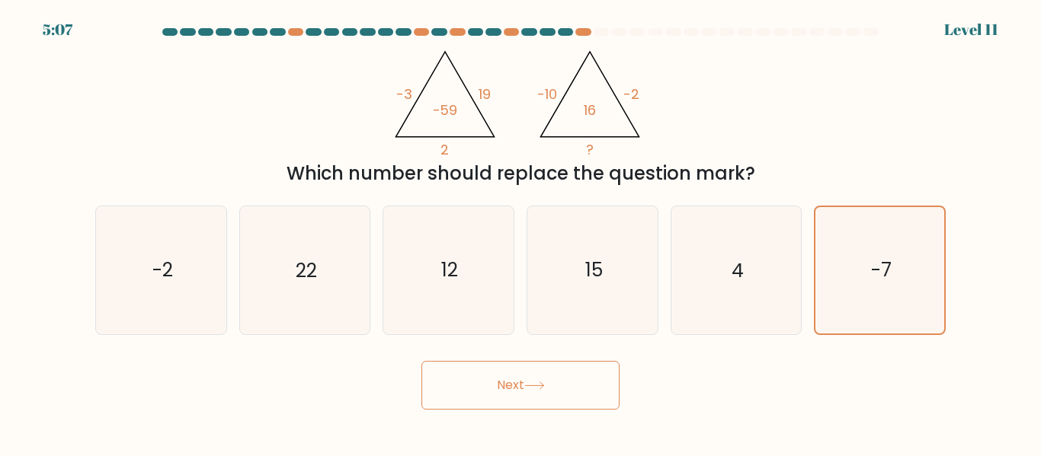
click at [489, 373] on button "Next" at bounding box center [520, 385] width 198 height 49
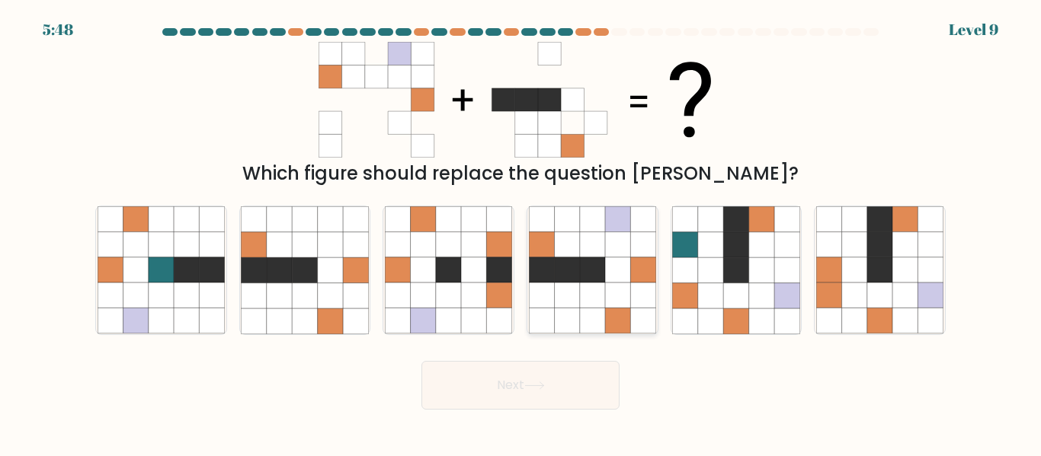
click at [593, 219] on icon at bounding box center [592, 219] width 25 height 25
click at [521, 229] on input "d." at bounding box center [520, 231] width 1 height 4
radio input "true"
click at [574, 383] on button "Next" at bounding box center [520, 385] width 198 height 49
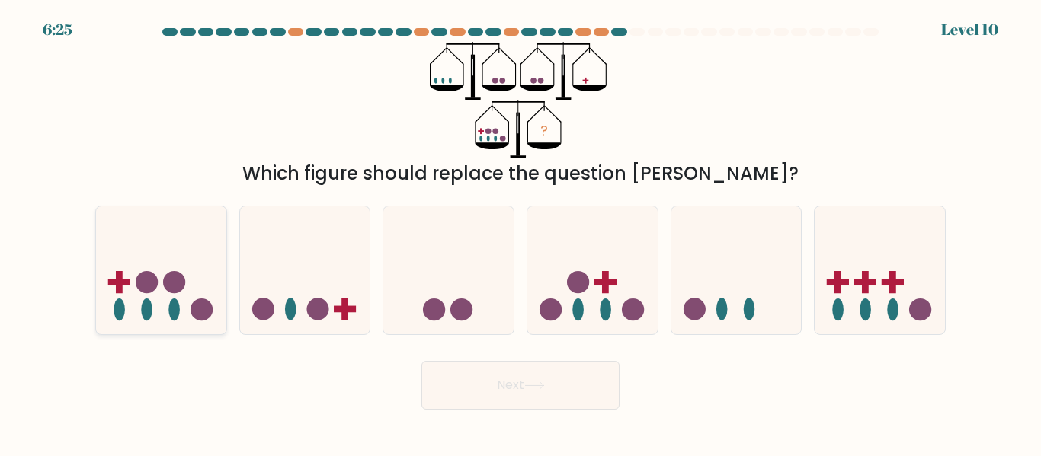
click at [222, 287] on icon at bounding box center [161, 269] width 130 height 107
click at [520, 232] on input "a." at bounding box center [520, 231] width 1 height 4
radio input "true"
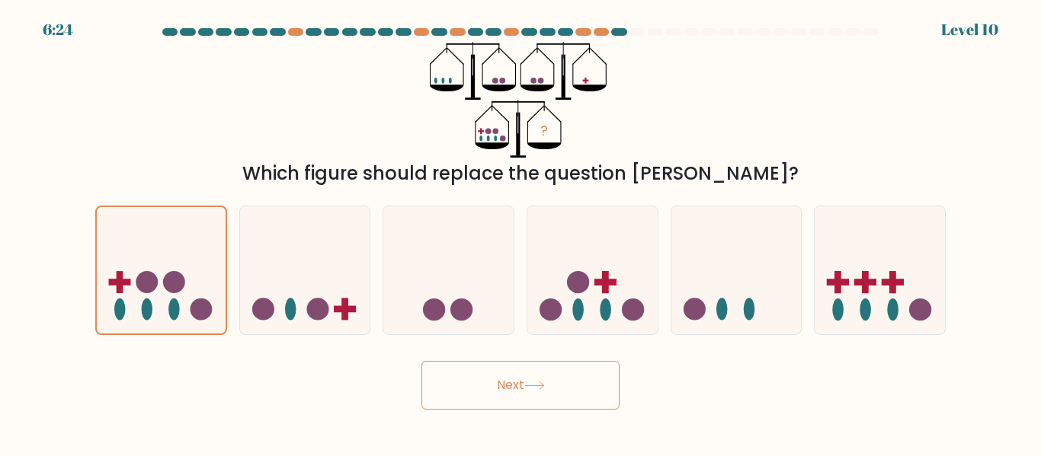
click at [497, 395] on button "Next" at bounding box center [520, 385] width 198 height 49
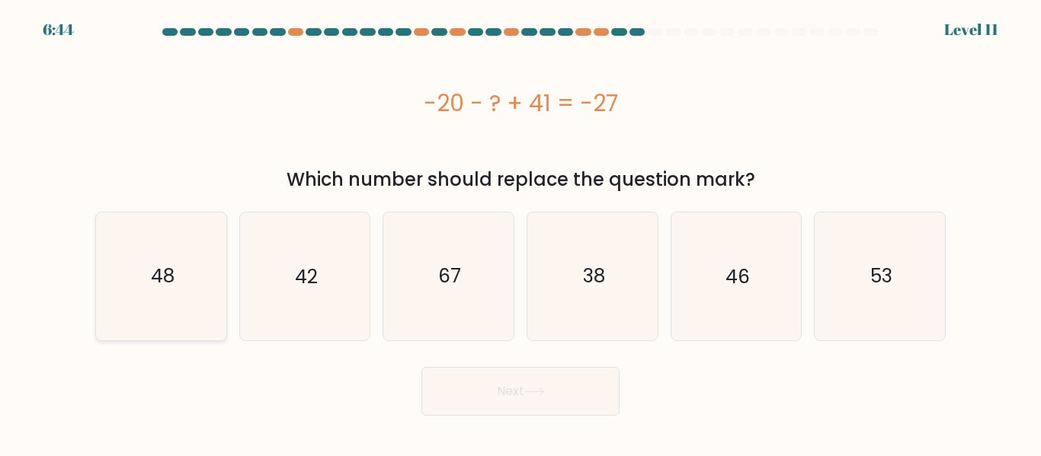
click at [189, 236] on icon "48" at bounding box center [161, 276] width 127 height 127
click at [520, 232] on input "a. 48" at bounding box center [520, 231] width 1 height 4
radio input "true"
click at [497, 411] on button "Next" at bounding box center [520, 391] width 198 height 49
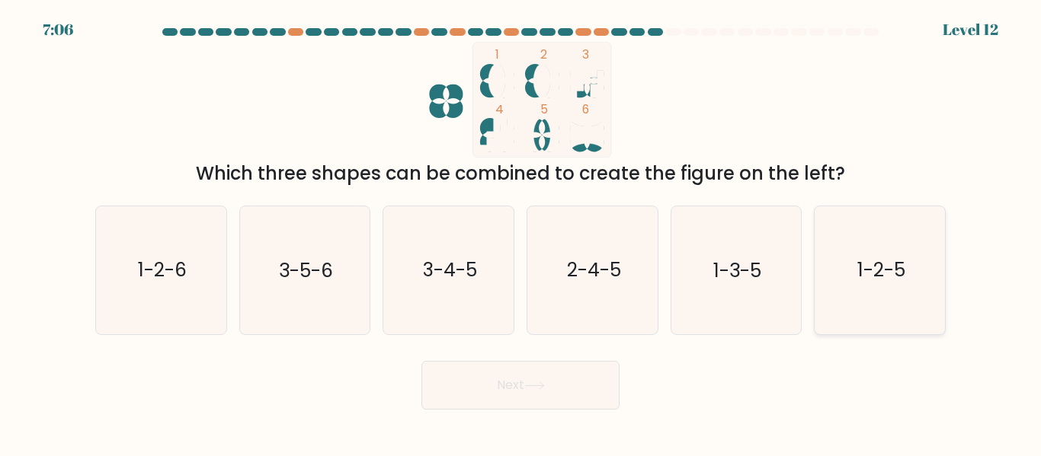
click at [877, 293] on icon "1-2-5" at bounding box center [879, 269] width 127 height 127
click at [521, 232] on input "f. 1-2-5" at bounding box center [520, 231] width 1 height 4
radio input "true"
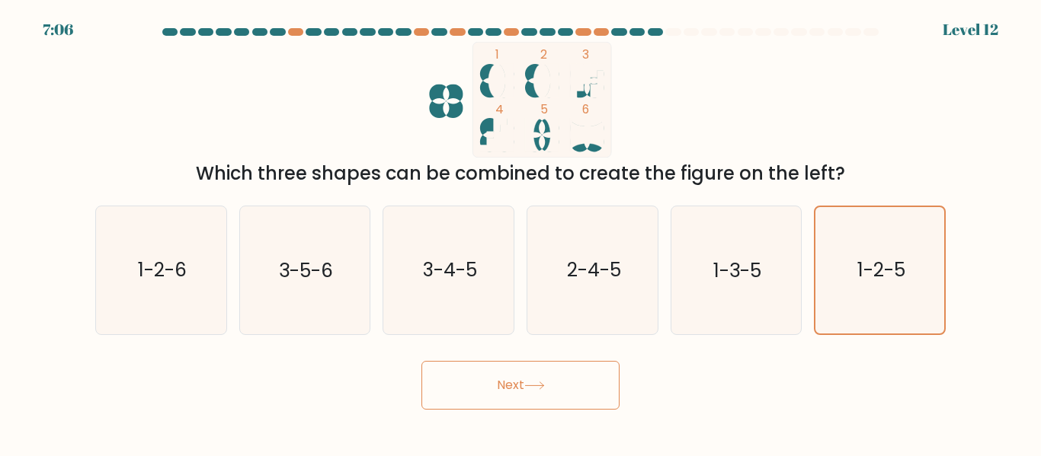
click at [613, 386] on button "Next" at bounding box center [520, 385] width 198 height 49
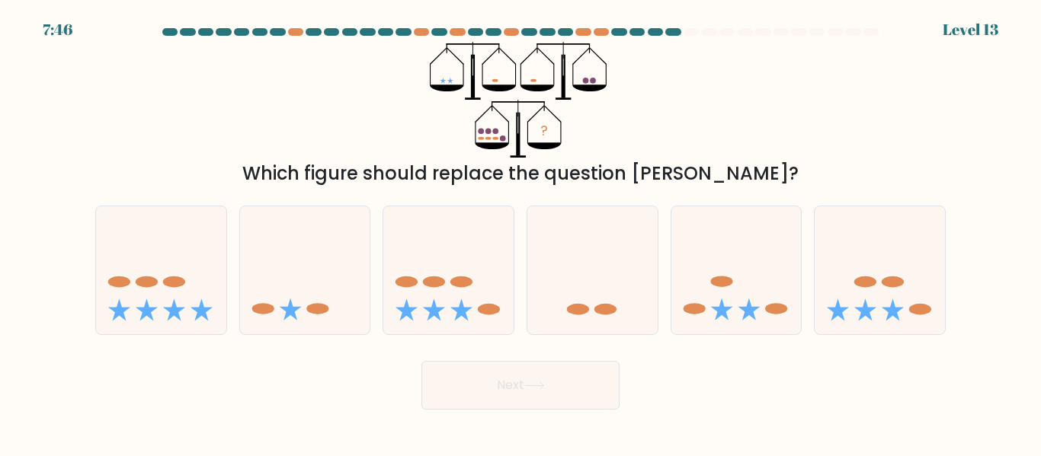
drag, startPoint x: 705, startPoint y: 304, endPoint x: 598, endPoint y: 391, distance: 137.6
click at [598, 391] on form at bounding box center [520, 219] width 1041 height 382
click at [685, 315] on icon at bounding box center [736, 269] width 130 height 107
click at [521, 232] on input "e." at bounding box center [520, 231] width 1 height 4
radio input "true"
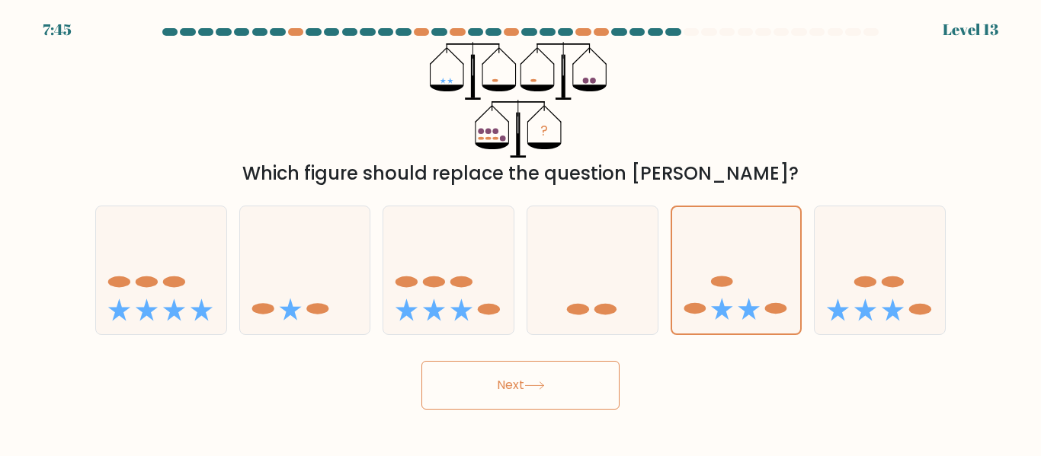
click at [584, 385] on button "Next" at bounding box center [520, 385] width 198 height 49
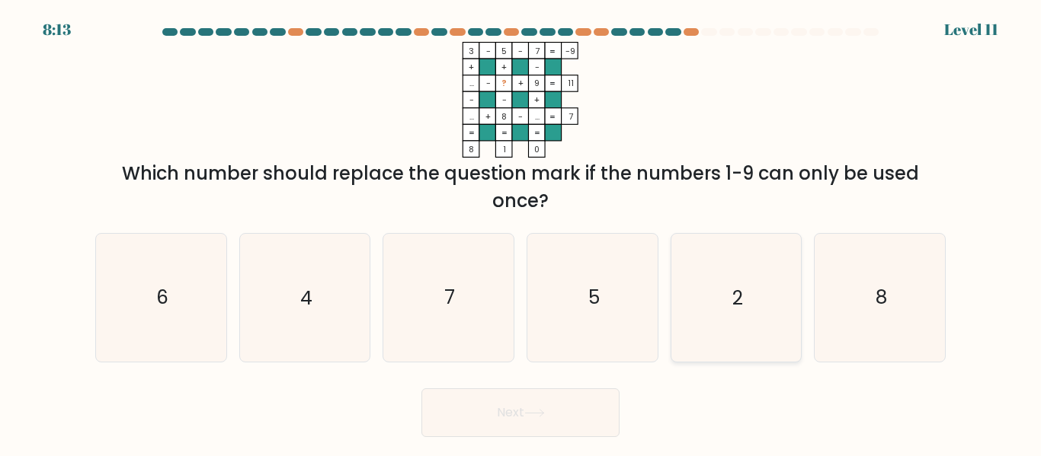
click at [726, 287] on icon "2" at bounding box center [735, 297] width 127 height 127
click at [521, 232] on input "e. 2" at bounding box center [520, 231] width 1 height 4
radio input "true"
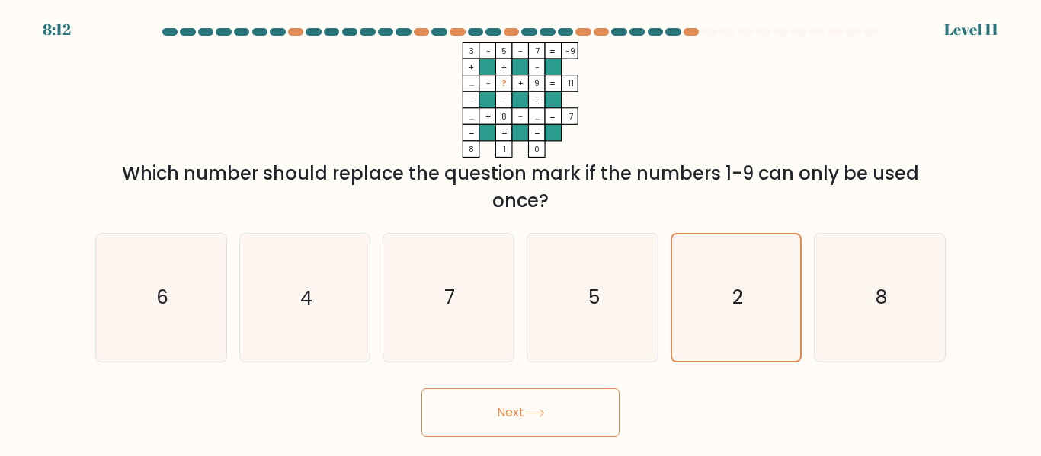
click at [555, 418] on button "Next" at bounding box center [520, 413] width 198 height 49
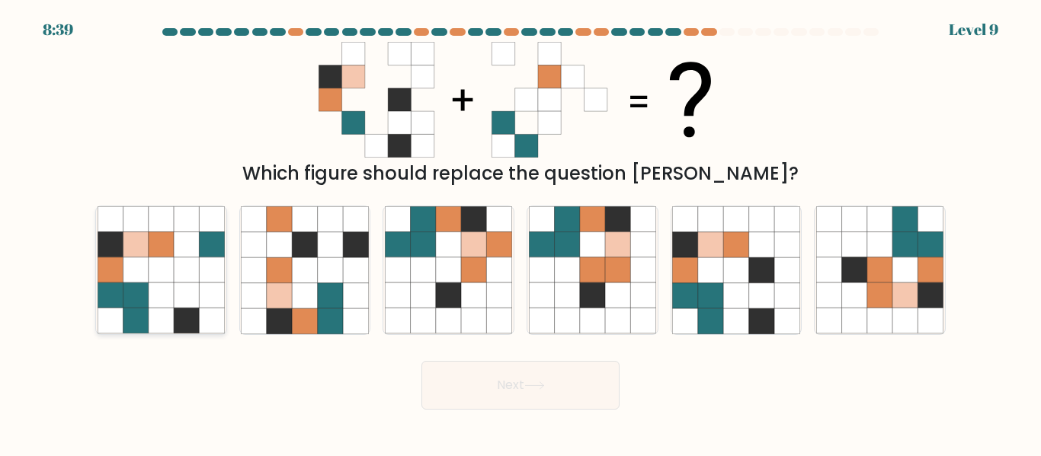
click at [160, 329] on icon at bounding box center [161, 321] width 25 height 25
click at [520, 232] on input "a." at bounding box center [520, 231] width 1 height 4
radio input "true"
click at [475, 395] on button "Next" at bounding box center [520, 385] width 198 height 49
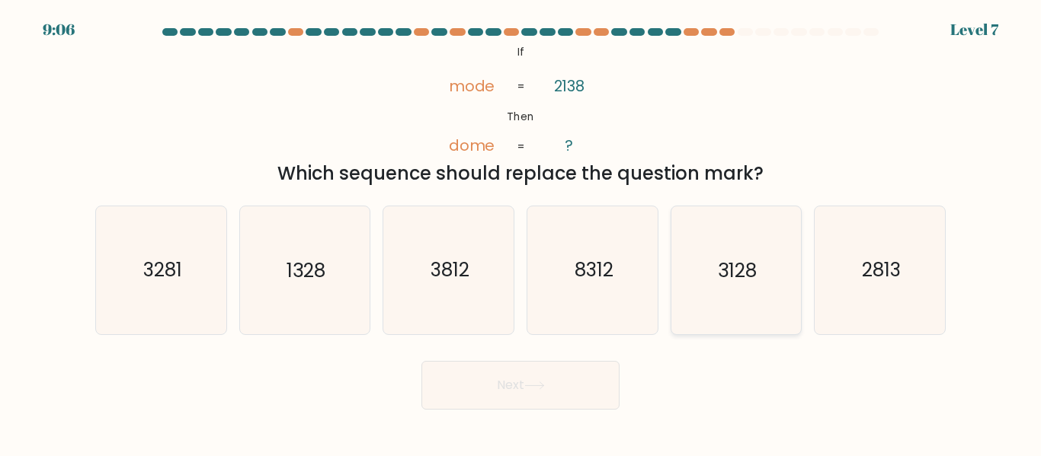
click at [757, 274] on text "3128" at bounding box center [737, 271] width 39 height 27
click at [521, 232] on input "e. 3128" at bounding box center [520, 231] width 1 height 4
radio input "true"
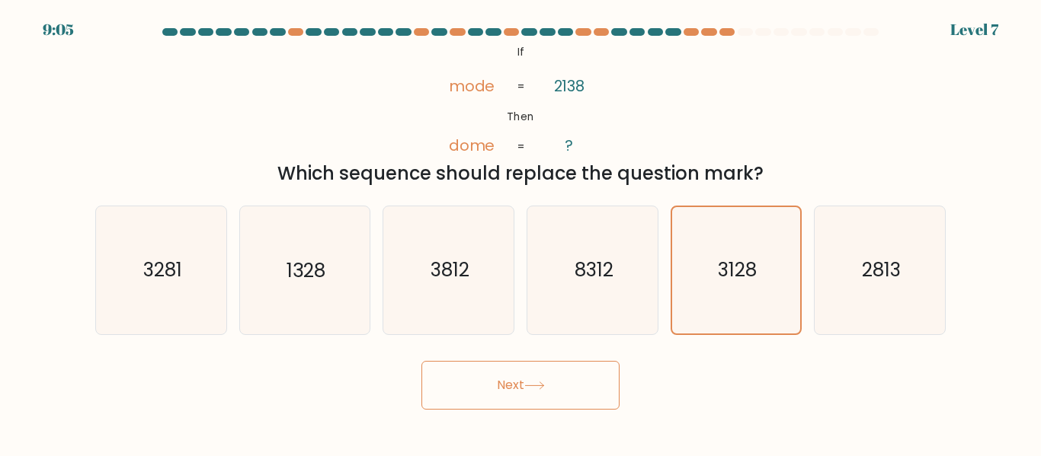
click at [571, 383] on button "Next" at bounding box center [520, 385] width 198 height 49
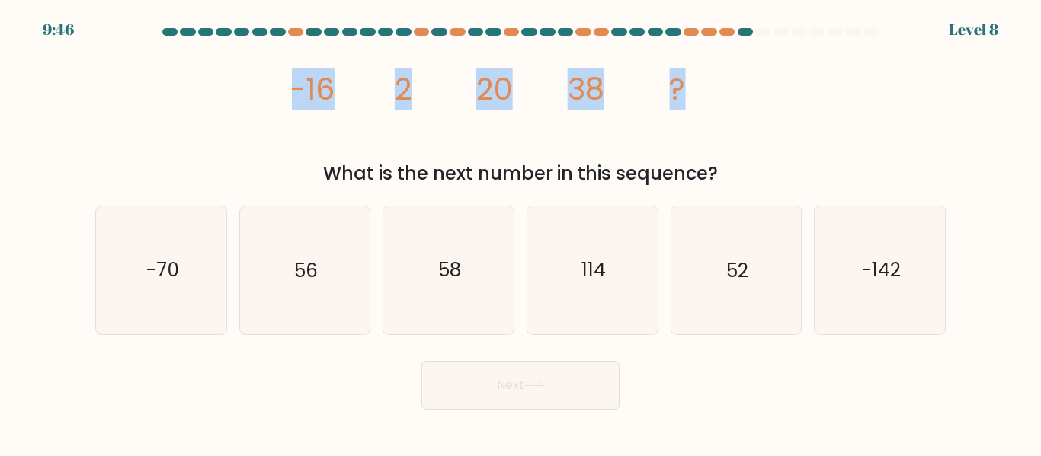
drag, startPoint x: 288, startPoint y: 92, endPoint x: 805, endPoint y: 98, distance: 517.4
click at [805, 98] on div "image/svg+xml -16 2 20 38 ? What is the next number in this sequence?" at bounding box center [520, 115] width 869 height 146
copy g "-16 2 20 38 ?"
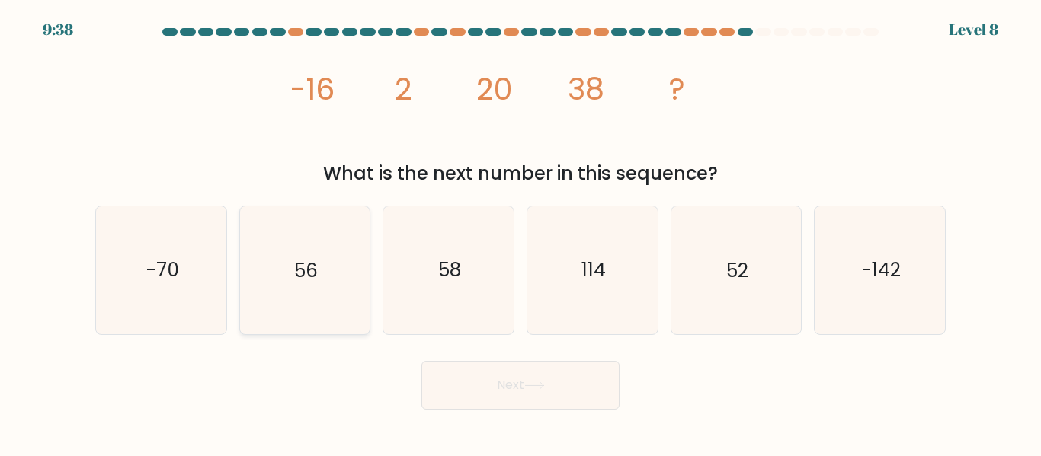
click at [312, 255] on icon "56" at bounding box center [304, 269] width 127 height 127
click at [520, 232] on input "b. 56" at bounding box center [520, 231] width 1 height 4
radio input "true"
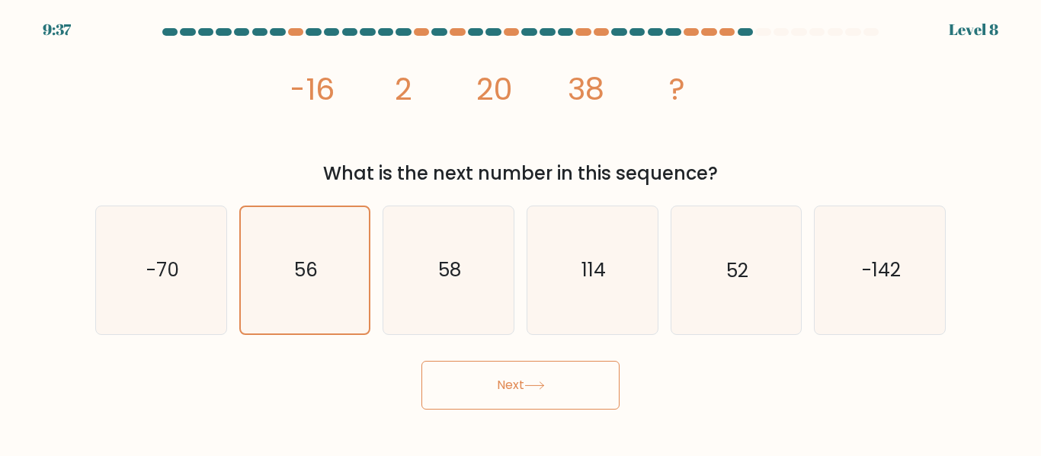
click at [498, 397] on button "Next" at bounding box center [520, 385] width 198 height 49
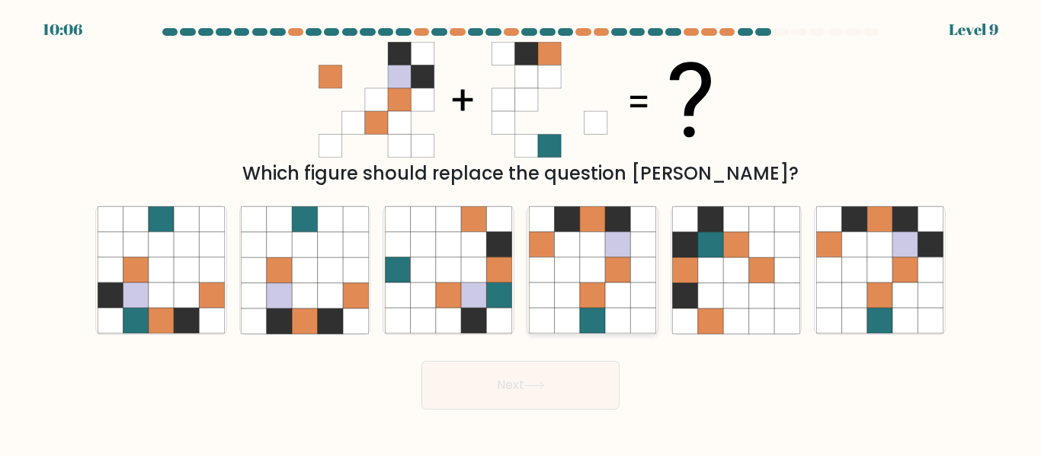
click at [588, 270] on icon at bounding box center [592, 270] width 25 height 25
click at [521, 232] on input "d." at bounding box center [520, 231] width 1 height 4
radio input "true"
click at [882, 288] on icon at bounding box center [879, 295] width 25 height 25
click at [521, 232] on input "f." at bounding box center [520, 231] width 1 height 4
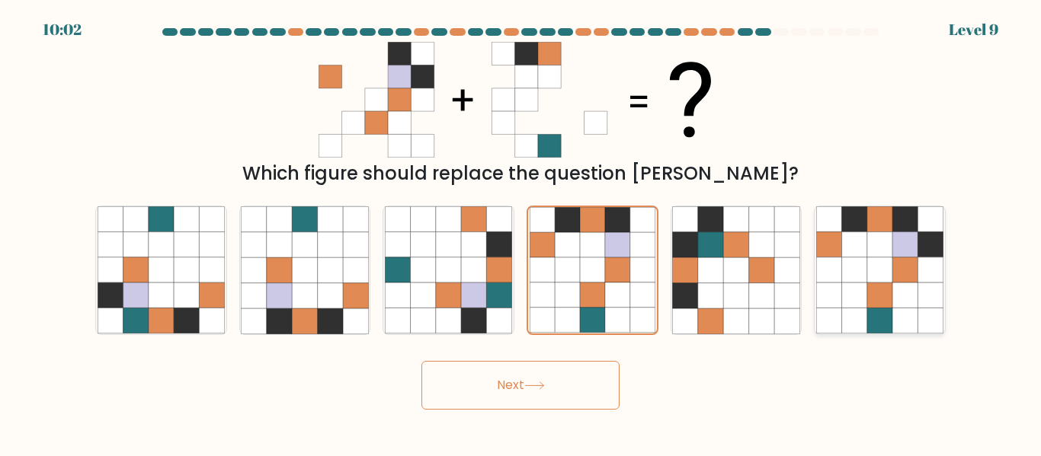
radio input "true"
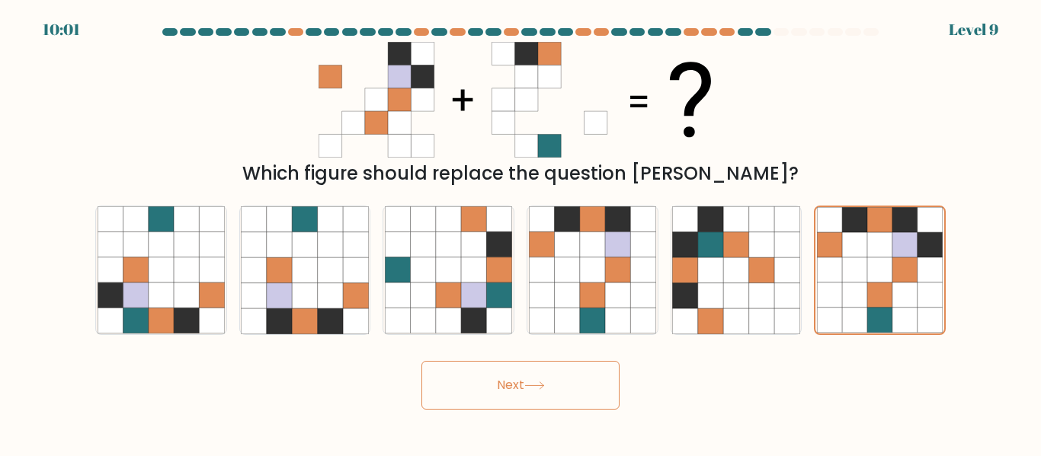
click at [525, 406] on button "Next" at bounding box center [520, 385] width 198 height 49
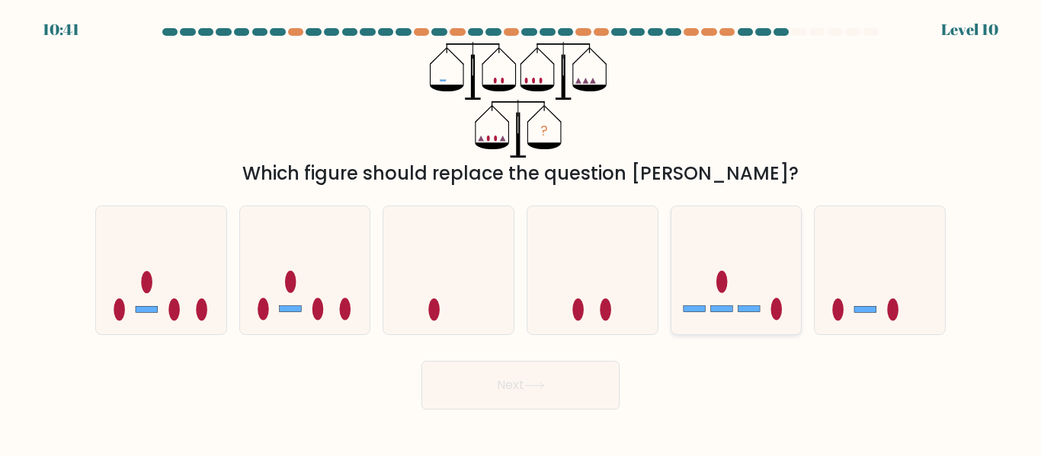
click at [715, 285] on icon at bounding box center [736, 269] width 130 height 107
click at [521, 232] on input "e." at bounding box center [520, 231] width 1 height 4
radio input "true"
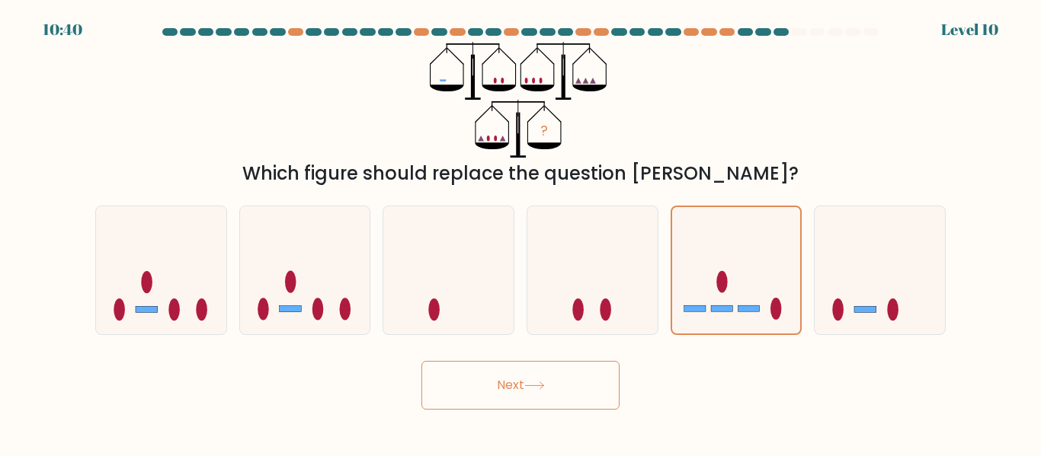
click at [502, 387] on button "Next" at bounding box center [520, 385] width 198 height 49
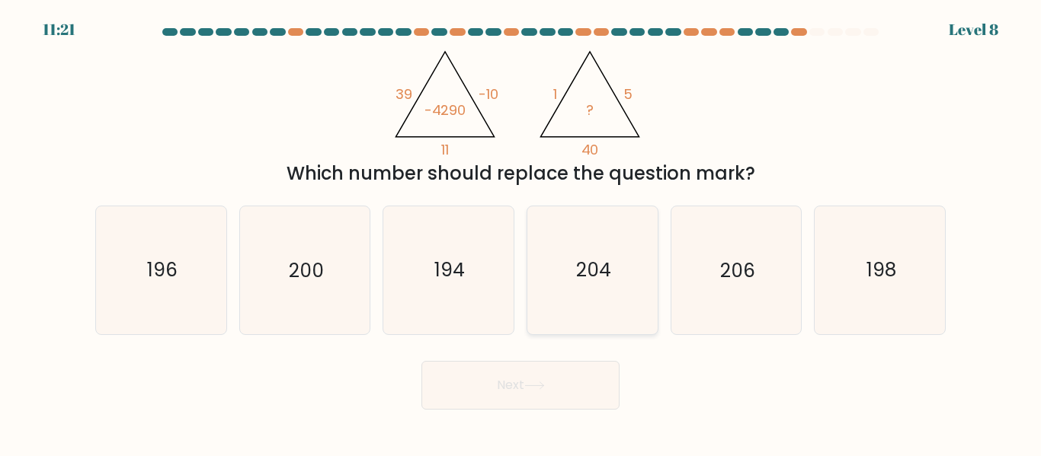
click at [537, 234] on icon "204" at bounding box center [592, 269] width 127 height 127
click at [521, 232] on input "d. 204" at bounding box center [520, 231] width 1 height 4
radio input "true"
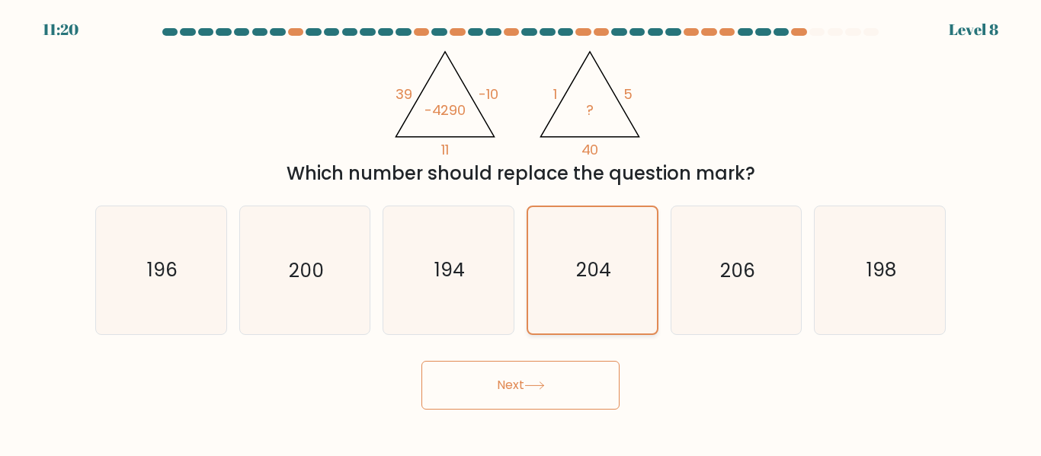
click at [537, 234] on icon "204" at bounding box center [593, 270] width 126 height 126
click at [521, 232] on input "d. 204" at bounding box center [520, 231] width 1 height 4
drag, startPoint x: 395, startPoint y: 90, endPoint x: 458, endPoint y: 141, distance: 81.3
click at [458, 141] on icon "@import url('https://fonts.googleapis.com/css?family=Abril+Fatface:400,100,100i…" at bounding box center [520, 100] width 267 height 116
copy icon "39 -10 11"
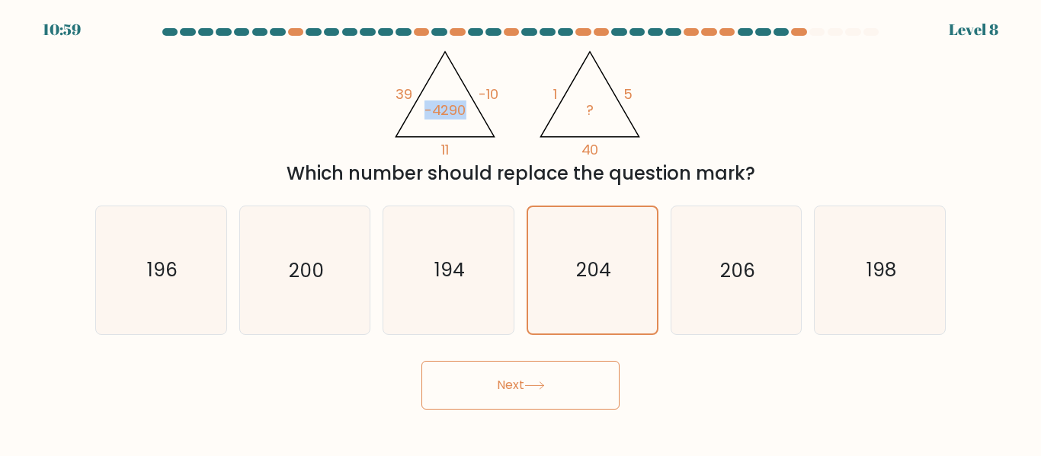
drag, startPoint x: 465, startPoint y: 115, endPoint x: 424, endPoint y: 115, distance: 41.1
click at [424, 115] on tspan "-4290" at bounding box center [445, 110] width 42 height 19
copy tspan "-4290"
drag, startPoint x: 549, startPoint y: 91, endPoint x: 603, endPoint y: 149, distance: 78.7
click at [603, 149] on icon "@import url('https://fonts.googleapis.com/css?family=Abril+Fatface:400,100,100i…" at bounding box center [520, 100] width 267 height 116
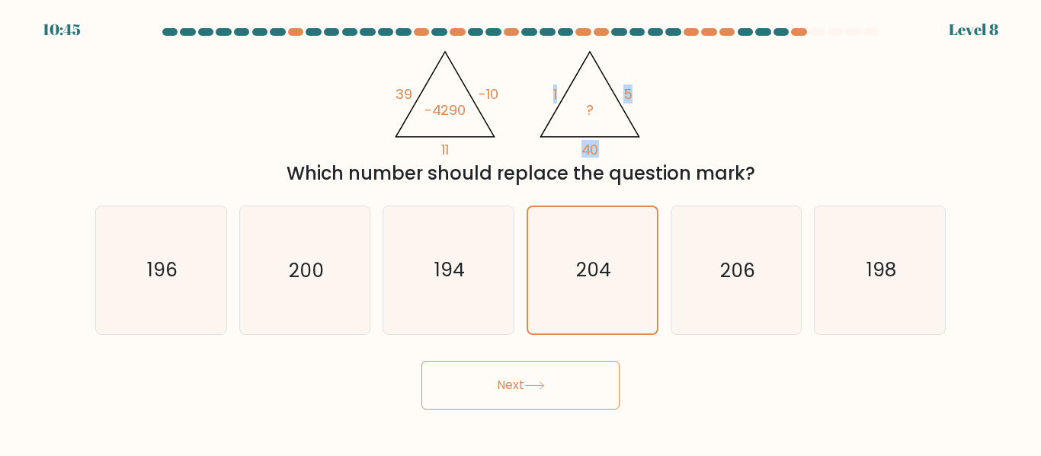
copy icon "1 5 40"
click at [370, 247] on div "200" at bounding box center [305, 270] width 132 height 129
click at [520, 232] on input "b. 200" at bounding box center [520, 231] width 1 height 4
radio input "true"
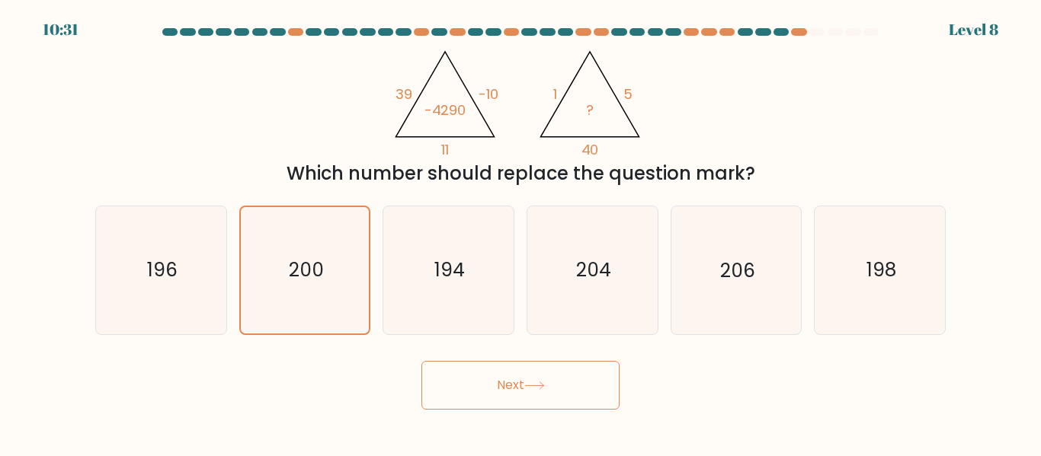
click at [493, 392] on button "Next" at bounding box center [520, 385] width 198 height 49
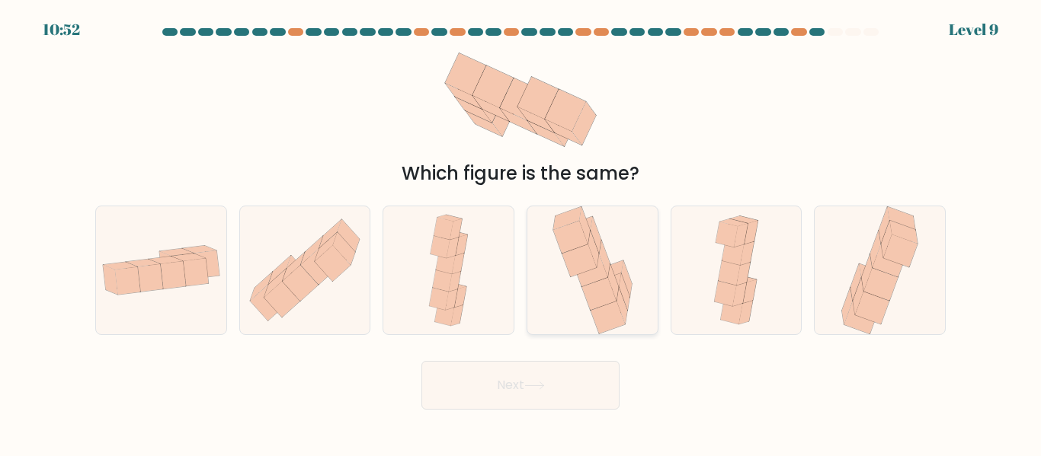
click at [592, 285] on icon at bounding box center [598, 294] width 34 height 33
click at [521, 232] on input "d." at bounding box center [520, 231] width 1 height 4
radio input "true"
click at [545, 392] on button "Next" at bounding box center [520, 385] width 198 height 49
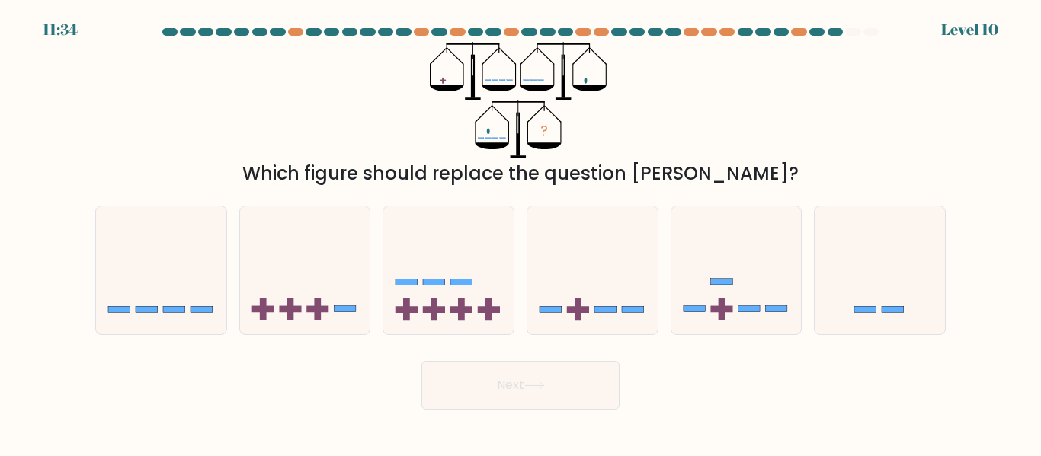
drag, startPoint x: 721, startPoint y: 273, endPoint x: 498, endPoint y: 414, distance: 264.0
click at [498, 414] on body "11:34 Level 10" at bounding box center [520, 228] width 1041 height 456
click at [690, 320] on icon at bounding box center [736, 269] width 130 height 107
click at [521, 232] on input "e." at bounding box center [520, 231] width 1 height 4
radio input "true"
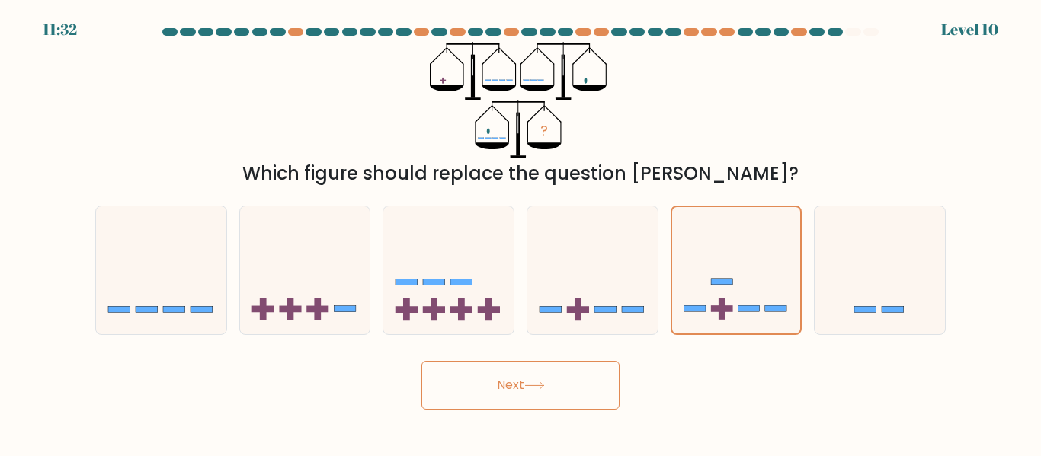
click at [587, 377] on button "Next" at bounding box center [520, 385] width 198 height 49
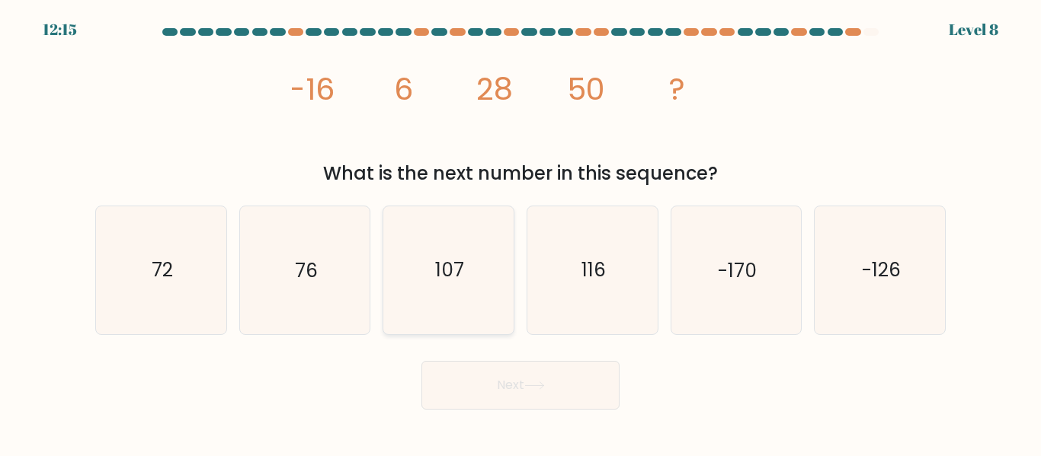
click at [480, 303] on icon "107" at bounding box center [448, 269] width 127 height 127
click at [520, 232] on input "c. 107" at bounding box center [520, 231] width 1 height 4
radio input "true"
click at [249, 285] on icon "76" at bounding box center [304, 269] width 127 height 127
click at [520, 232] on input "b. 76" at bounding box center [520, 231] width 1 height 4
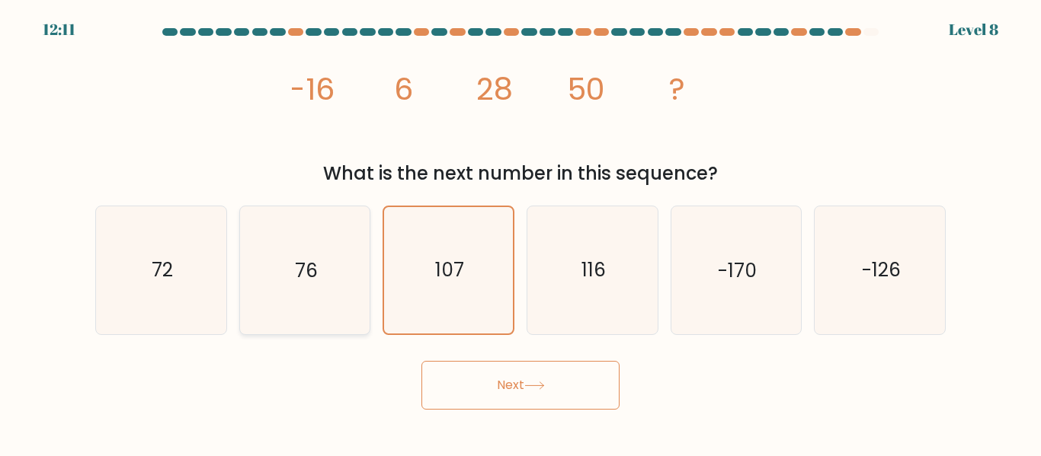
radio input "true"
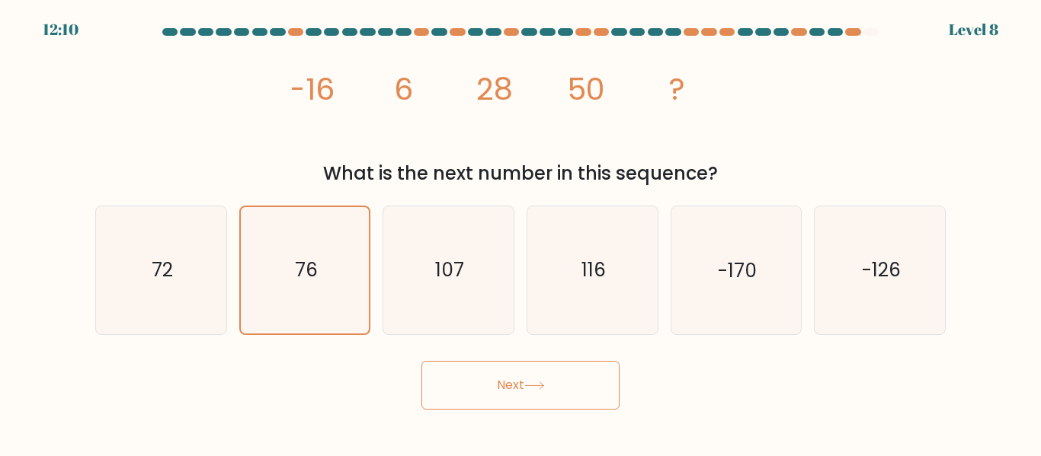
click at [507, 373] on button "Next" at bounding box center [520, 385] width 198 height 49
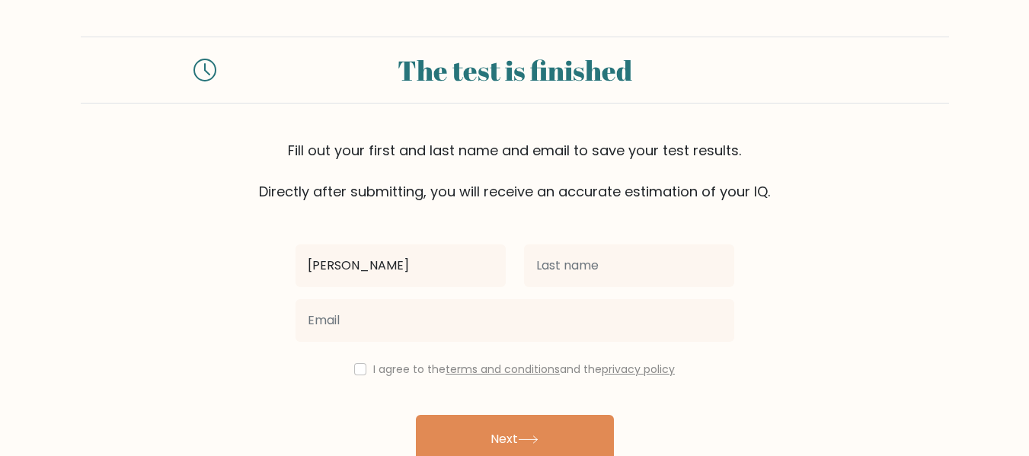
type input "Alicia Denise"
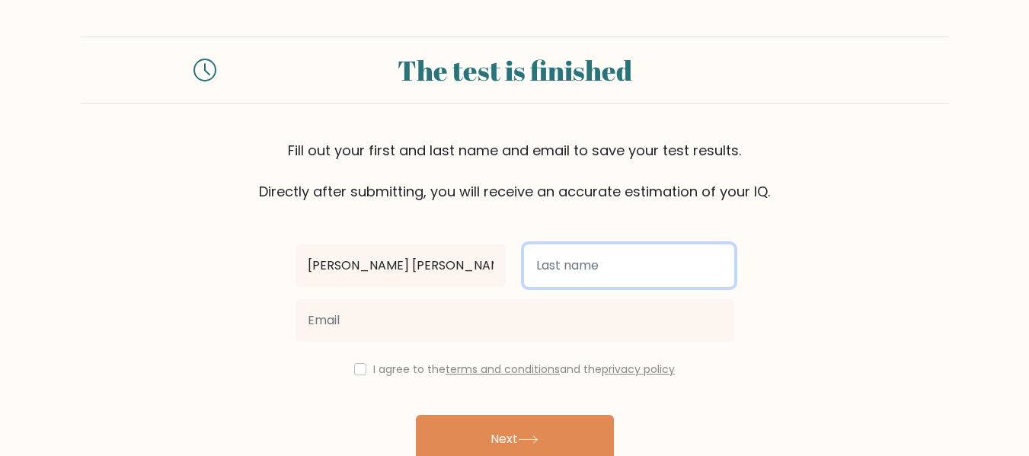
click at [587, 265] on input "text" at bounding box center [629, 266] width 210 height 43
type input "Galoso"
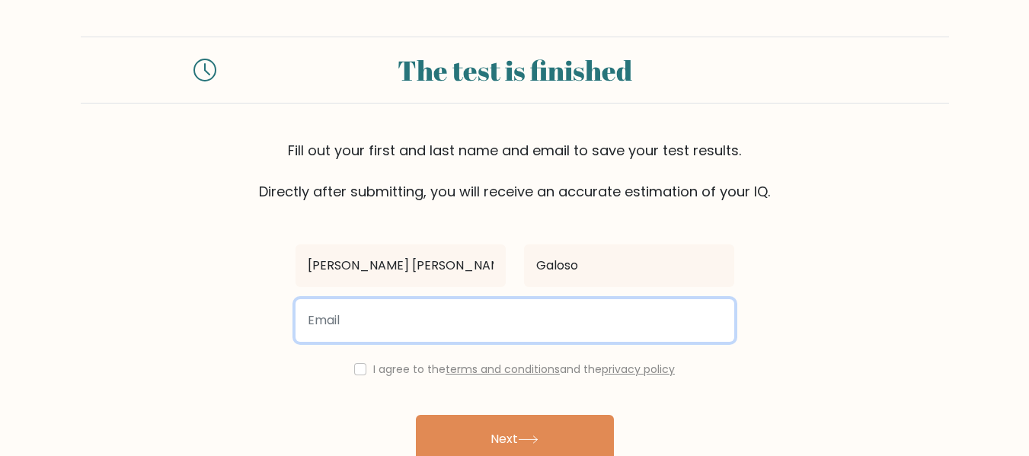
click at [585, 320] on input "email" at bounding box center [515, 320] width 439 height 43
type input "denisegaloso8gmail.com"
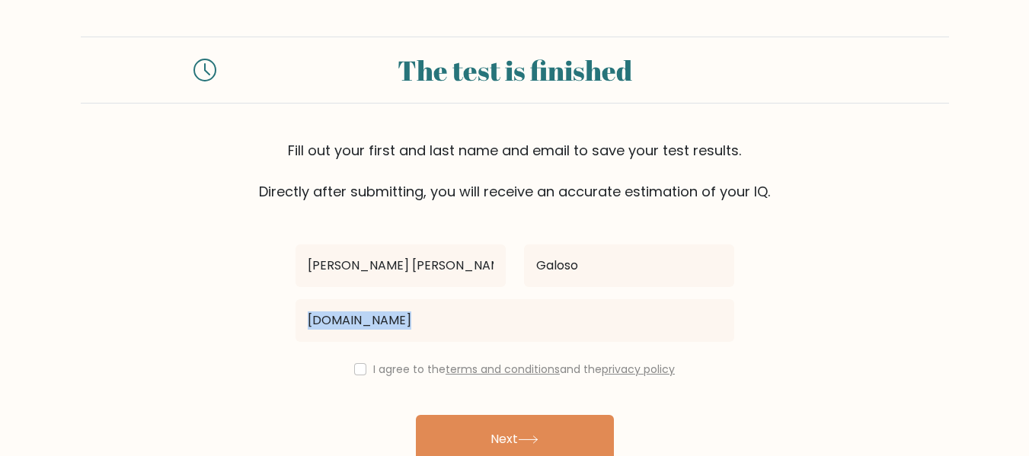
drag, startPoint x: 351, startPoint y: 357, endPoint x: 488, endPoint y: 322, distance: 140.6
click at [488, 322] on div "Alicia Denise Galoso denisegaloso8gmail.com I agree to the terms and conditions…" at bounding box center [515, 350] width 457 height 296
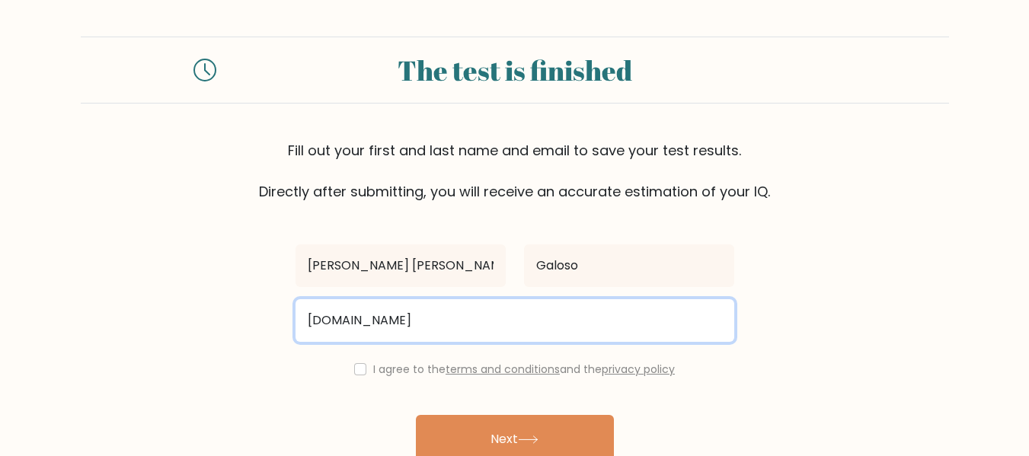
drag, startPoint x: 488, startPoint y: 322, endPoint x: 165, endPoint y: 366, distance: 325.2
click at [165, 366] on form "The test is finished Fill out your first and last name and email to save your t…" at bounding box center [514, 268] width 1029 height 462
click at [360, 321] on input "email" at bounding box center [515, 320] width 439 height 43
type input "galosodenden@gmail.com"
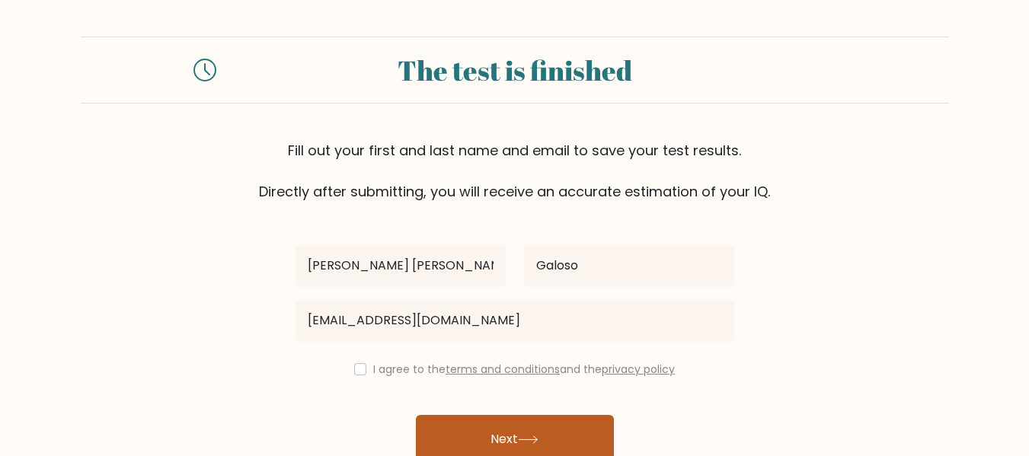
click at [466, 431] on button "Next" at bounding box center [515, 439] width 198 height 49
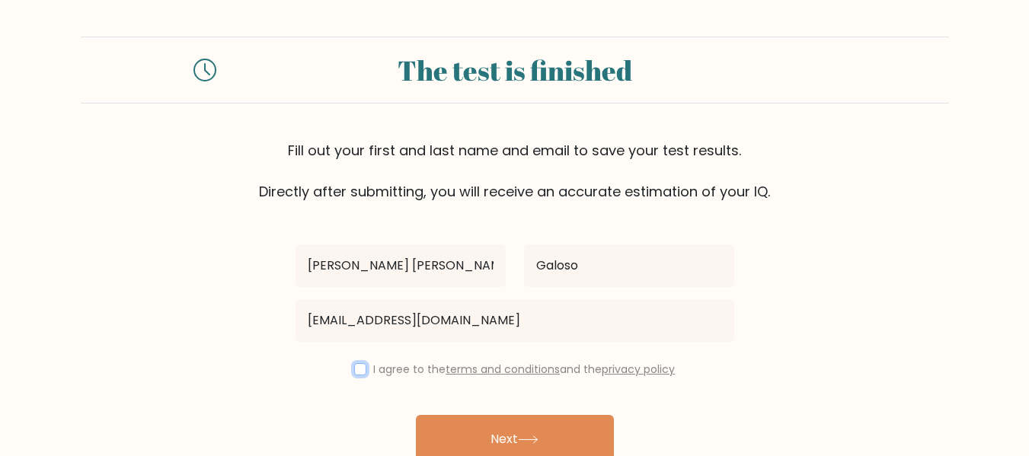
click at [354, 368] on input "checkbox" at bounding box center [360, 369] width 12 height 12
checkbox input "true"
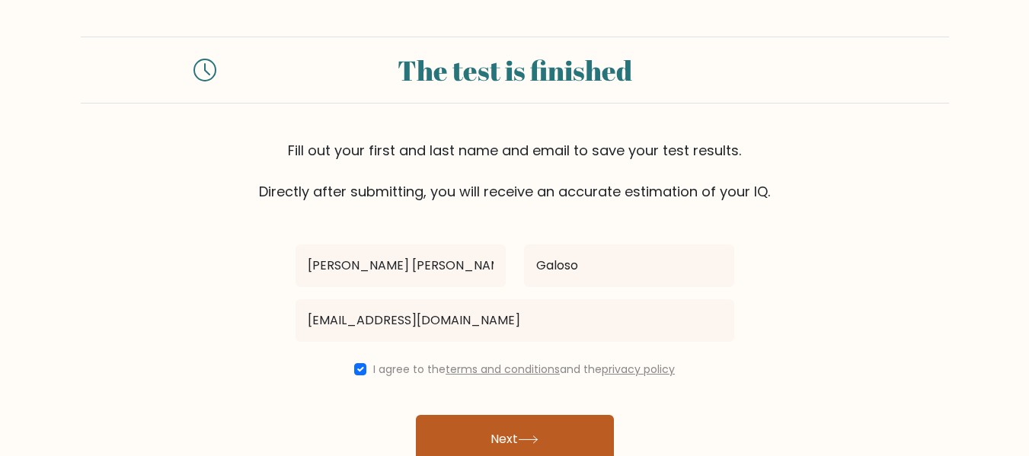
click at [459, 422] on button "Next" at bounding box center [515, 439] width 198 height 49
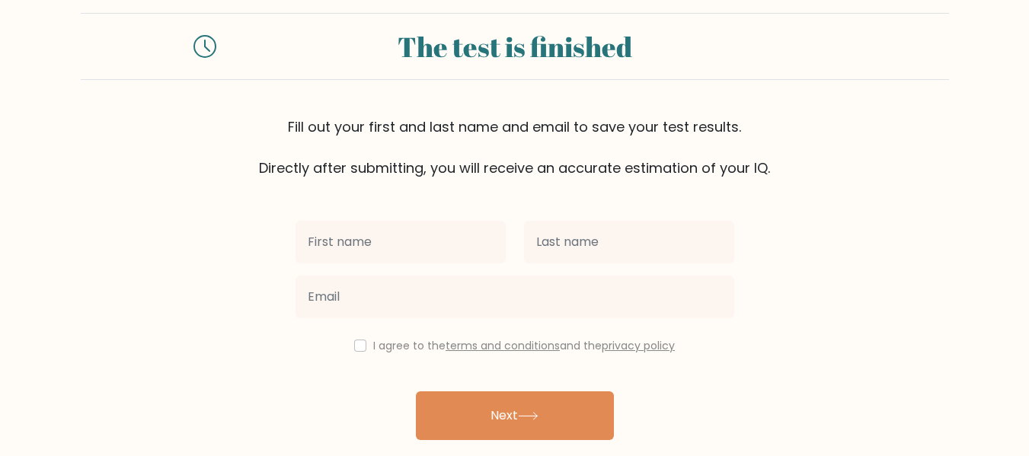
scroll to position [71, 0]
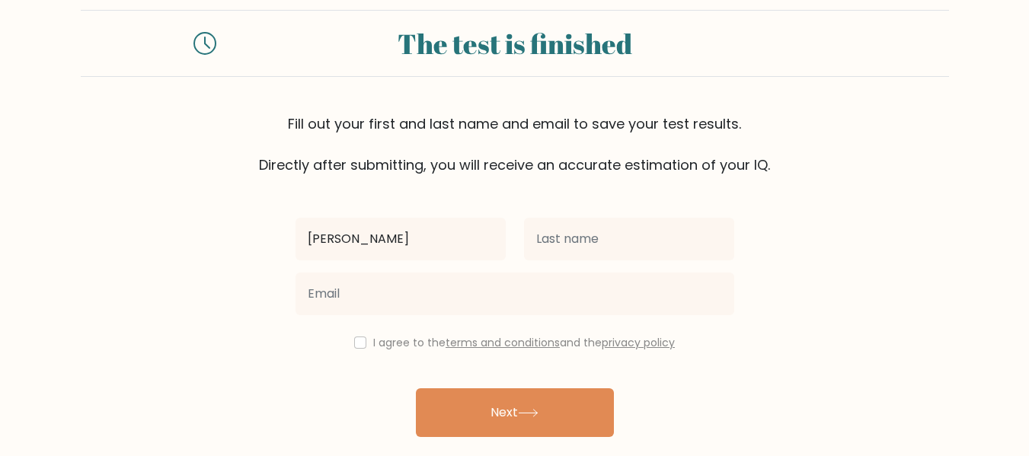
type input "[PERSON_NAME] [PERSON_NAME]"
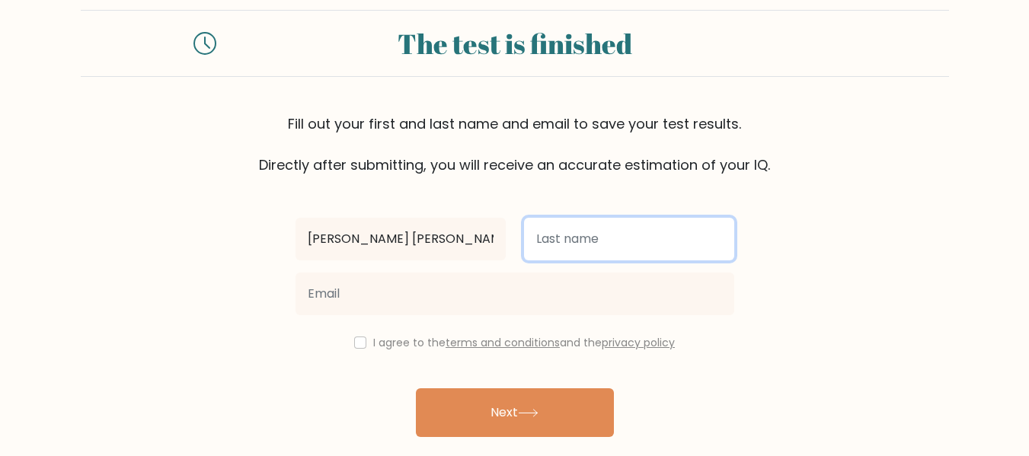
click at [538, 229] on input "text" at bounding box center [629, 239] width 210 height 43
type input "Galoso"
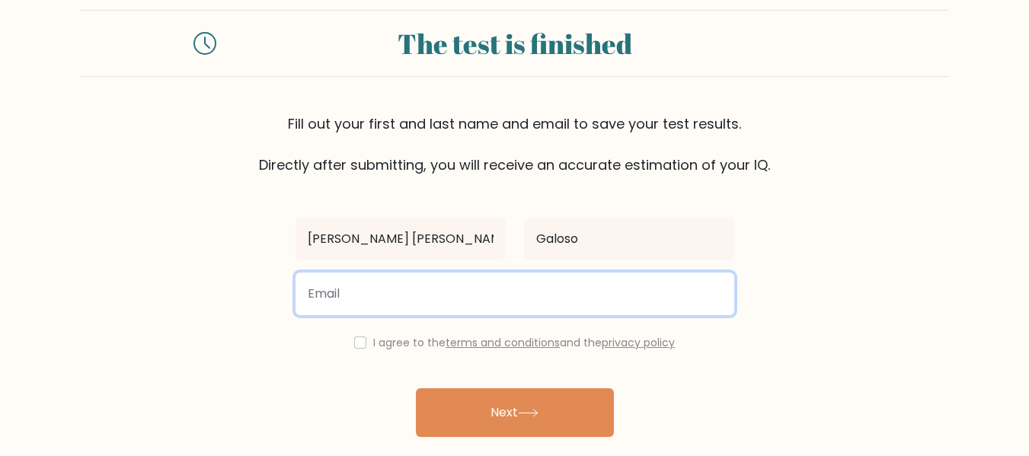
click at [600, 292] on input "email" at bounding box center [515, 294] width 439 height 43
type input "denisegaloso8gmail.com"
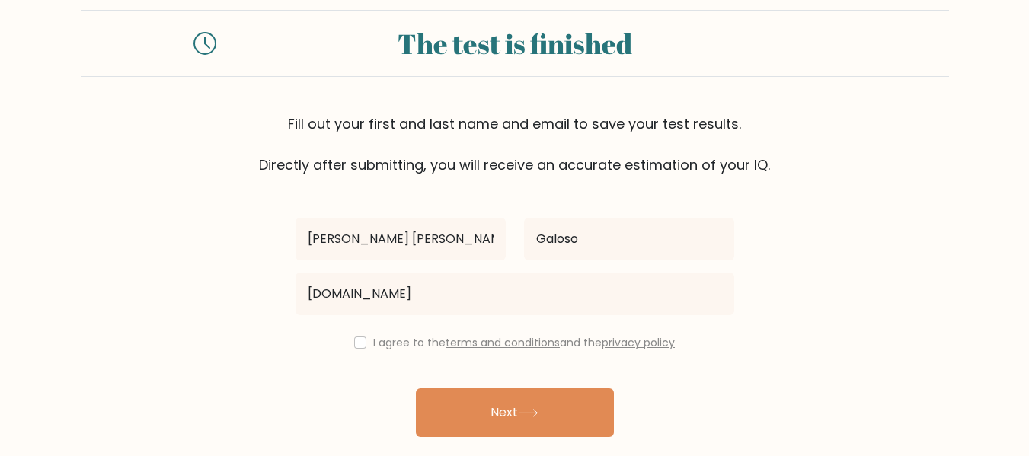
click at [367, 341] on div "I agree to the terms and conditions and the privacy policy" at bounding box center [515, 343] width 457 height 18
click at [366, 341] on div "I agree to the terms and conditions and the privacy policy" at bounding box center [515, 343] width 457 height 18
click at [356, 341] on input "checkbox" at bounding box center [360, 343] width 12 height 12
checkbox input "true"
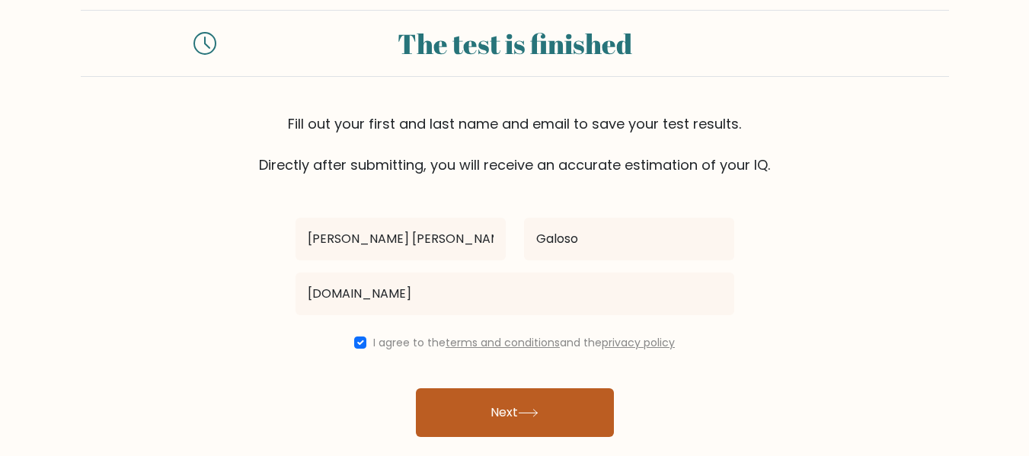
click at [463, 398] on button "Next" at bounding box center [515, 413] width 198 height 49
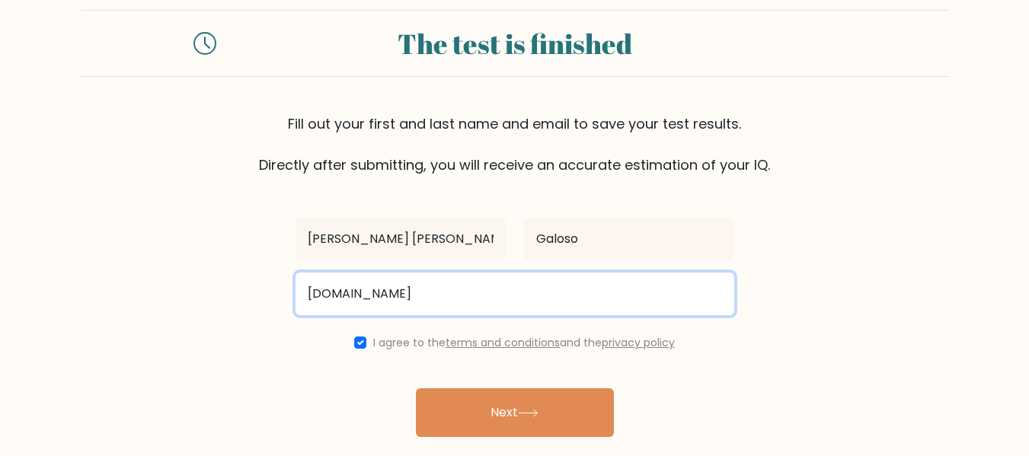
click at [396, 293] on input "denisegaloso8gmail.com" at bounding box center [515, 294] width 439 height 43
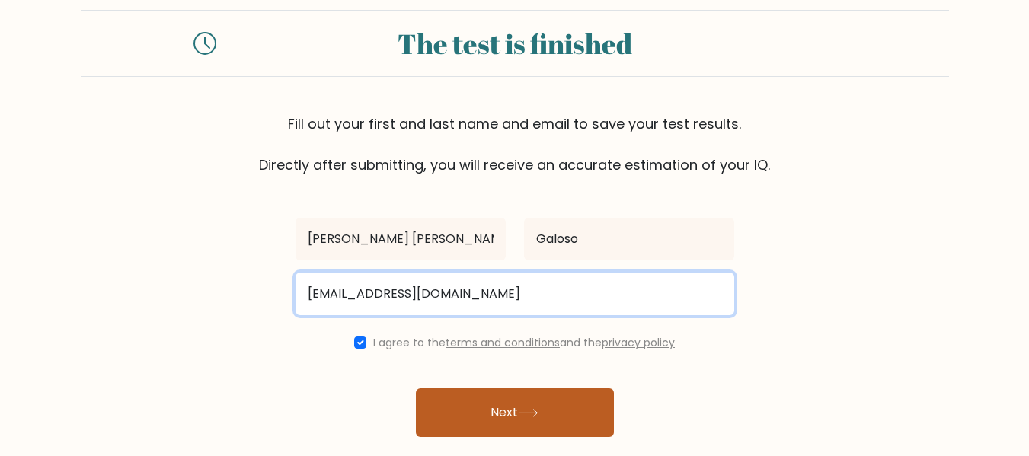
type input "denisegaloso8@gmail.com"
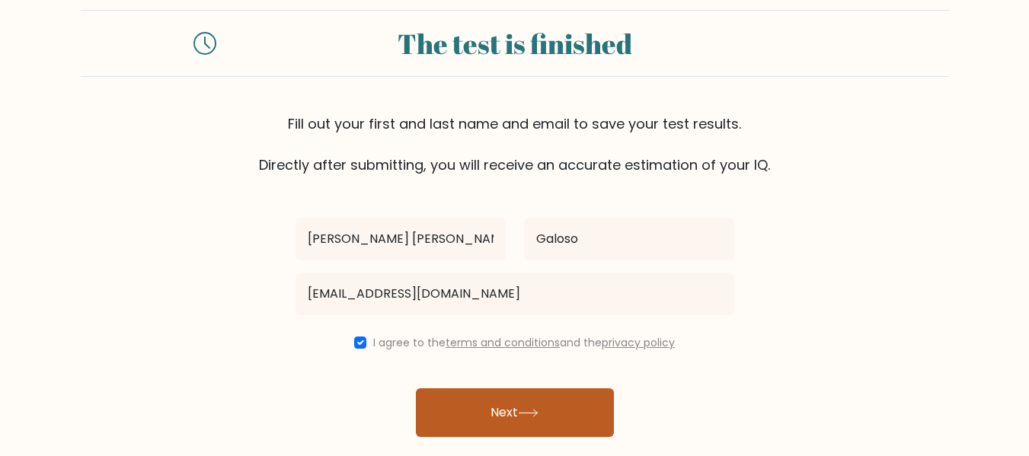
click at [485, 392] on button "Next" at bounding box center [515, 413] width 198 height 49
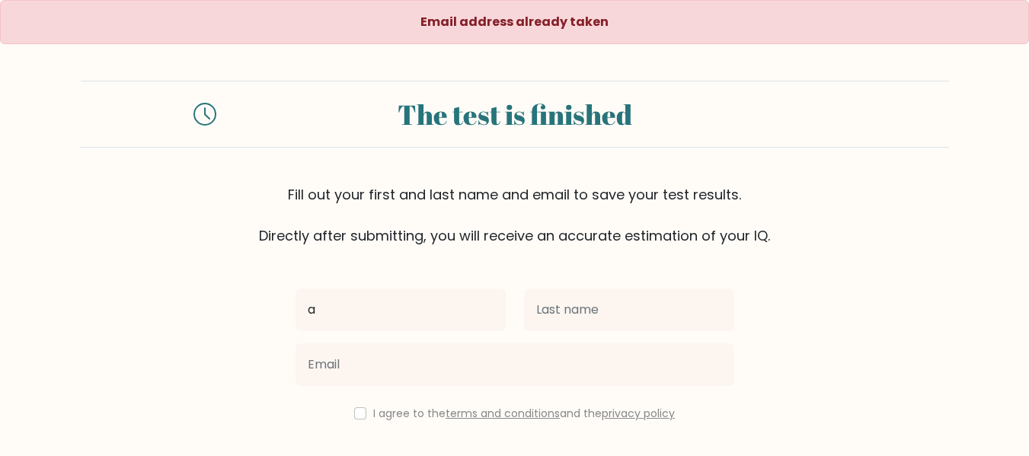
type input "Alicia Denise"
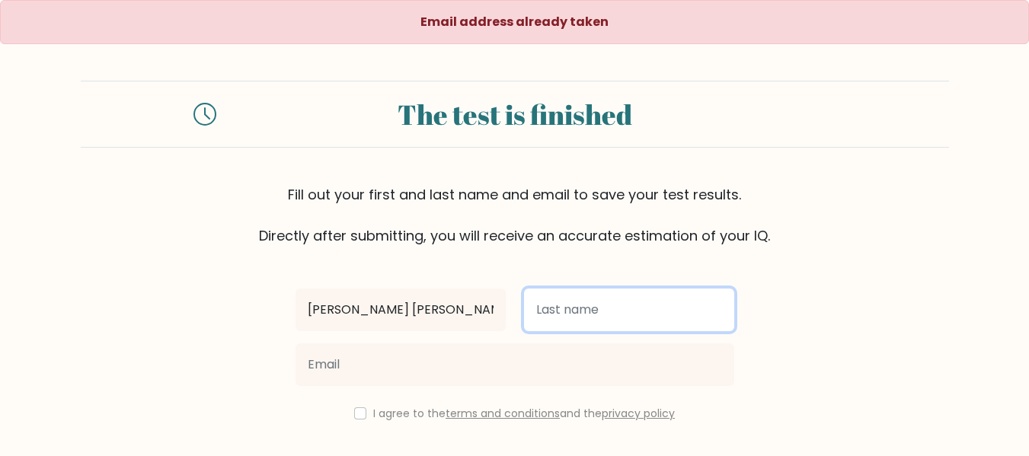
click at [551, 318] on input "text" at bounding box center [629, 310] width 210 height 43
type input "Galoso"
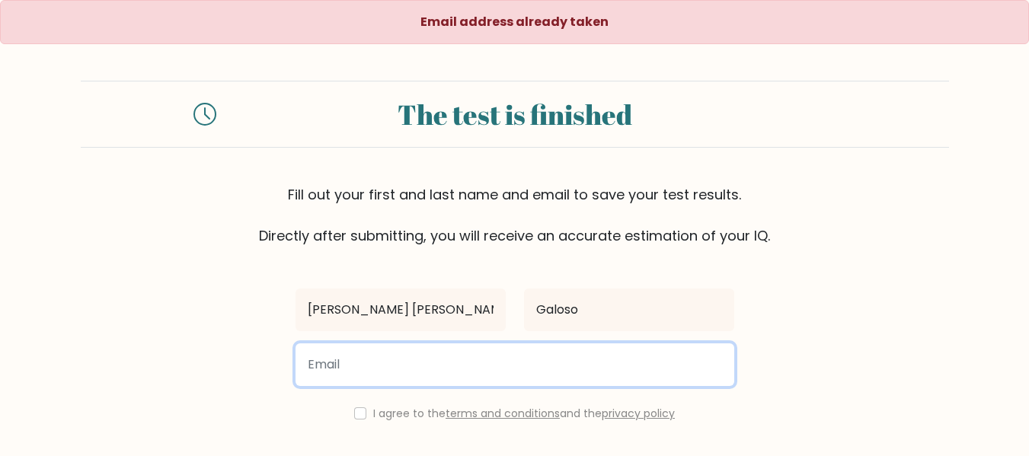
click at [572, 367] on input "email" at bounding box center [515, 365] width 439 height 43
click at [454, 362] on input "email" at bounding box center [515, 365] width 439 height 43
type input "galosoaliciadenise16@gmail.com"
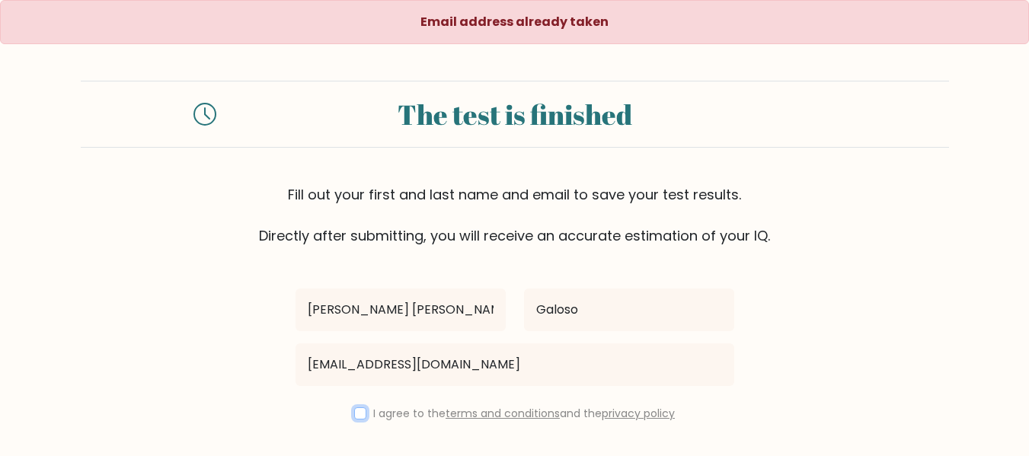
click at [354, 418] on input "checkbox" at bounding box center [360, 414] width 12 height 12
checkbox input "true"
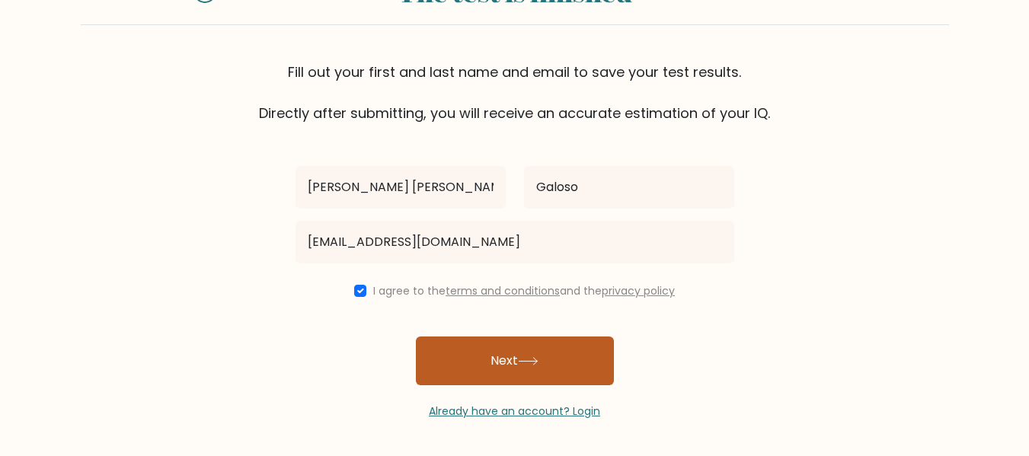
click at [450, 351] on button "Next" at bounding box center [515, 361] width 198 height 49
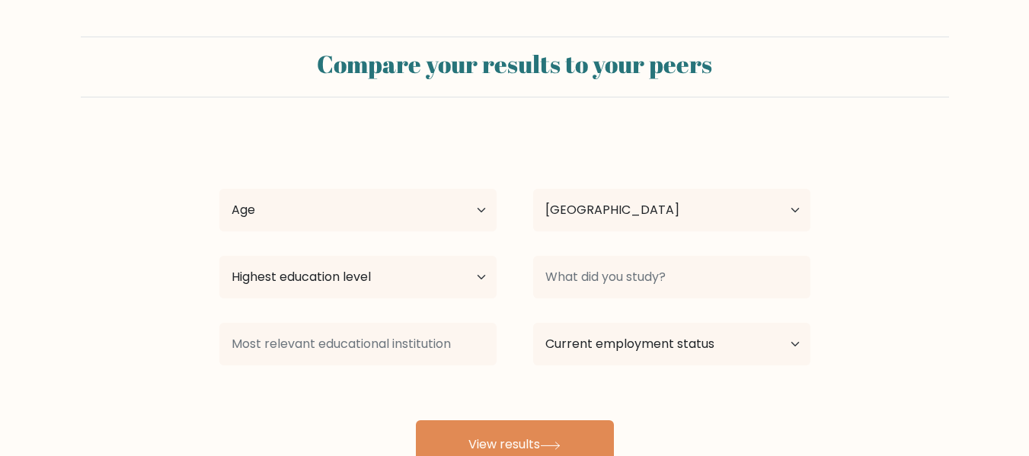
select select "PH"
click at [435, 226] on select "Age Under [DEMOGRAPHIC_DATA] [DEMOGRAPHIC_DATA] [DEMOGRAPHIC_DATA] [DEMOGRAPHIC…" at bounding box center [357, 210] width 277 height 43
select select "18_24"
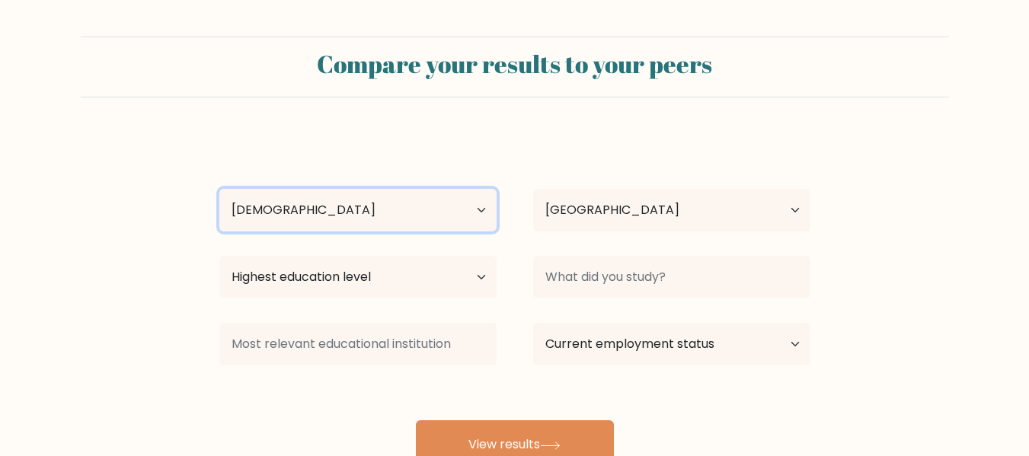
click at [219, 189] on select "Age Under [DEMOGRAPHIC_DATA] [DEMOGRAPHIC_DATA] [DEMOGRAPHIC_DATA] [DEMOGRAPHIC…" at bounding box center [357, 210] width 277 height 43
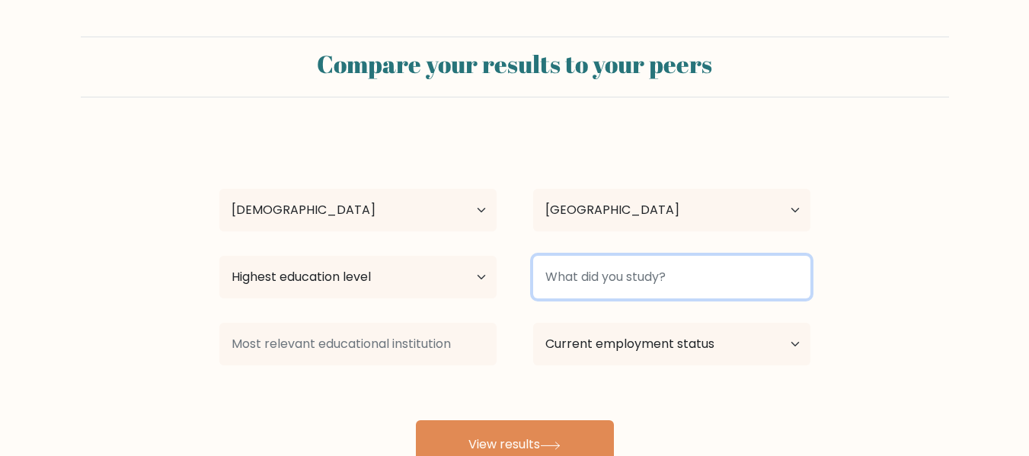
click at [617, 280] on input at bounding box center [671, 277] width 277 height 43
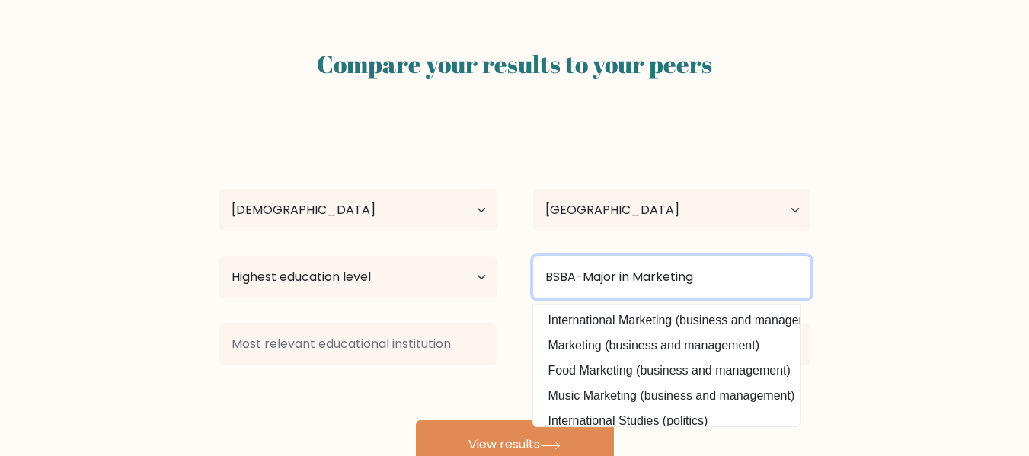
type input "BSBA-Major in Marketing"
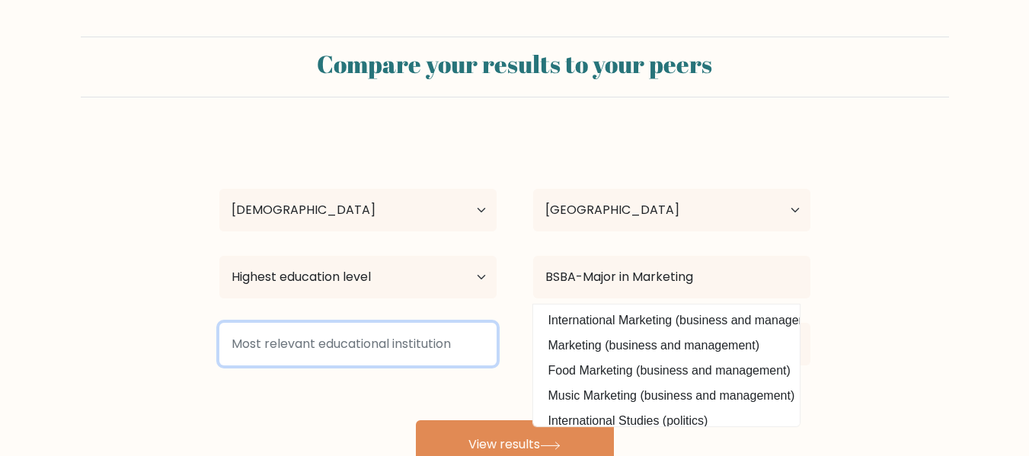
click at [398, 325] on input at bounding box center [357, 344] width 277 height 43
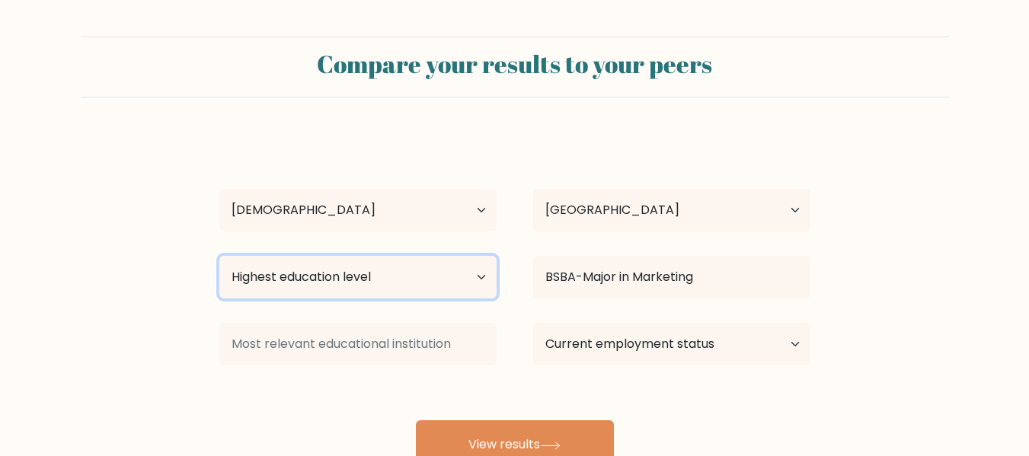
click at [443, 290] on select "Highest education level No schooling Primary Lower Secondary Upper Secondary Oc…" at bounding box center [357, 277] width 277 height 43
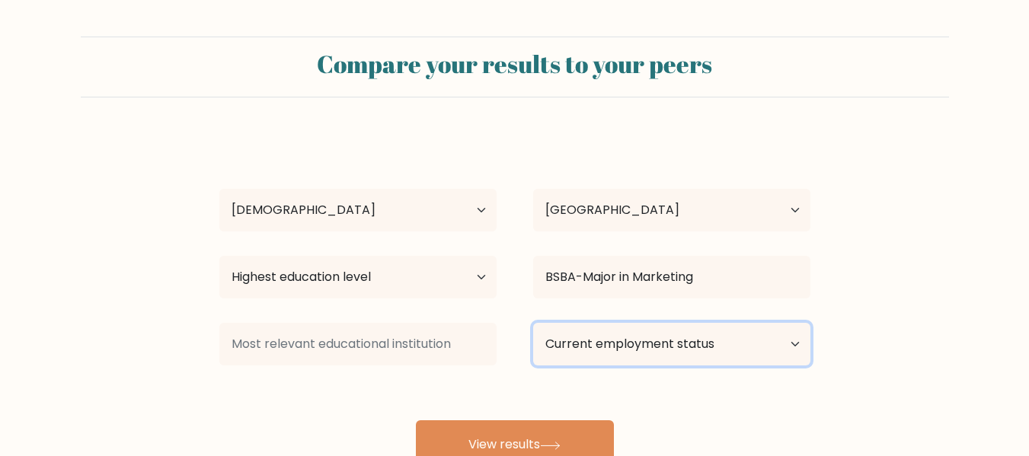
click at [592, 345] on select "Current employment status Employed Student Retired Other / prefer not to answer" at bounding box center [671, 344] width 277 height 43
select select "student"
click at [533, 323] on select "Current employment status Employed Student Retired Other / prefer not to answer" at bounding box center [671, 344] width 277 height 43
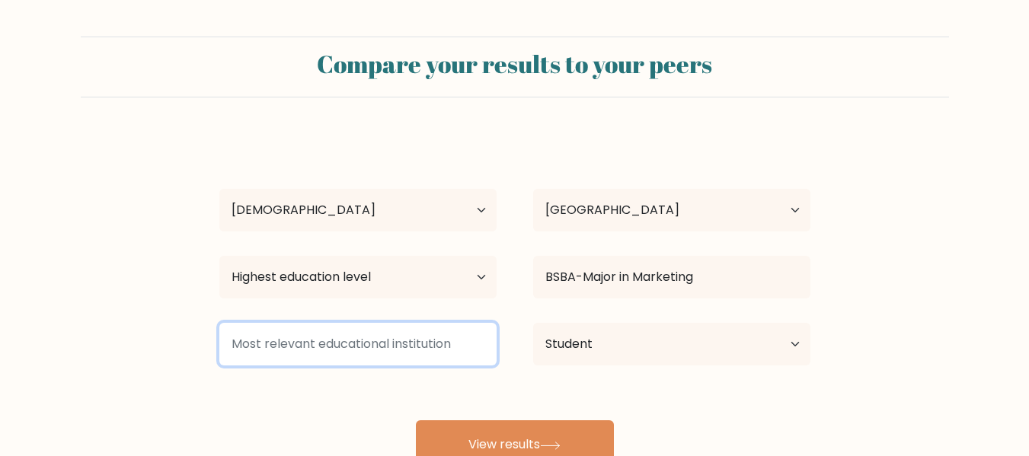
click at [432, 324] on input at bounding box center [357, 344] width 277 height 43
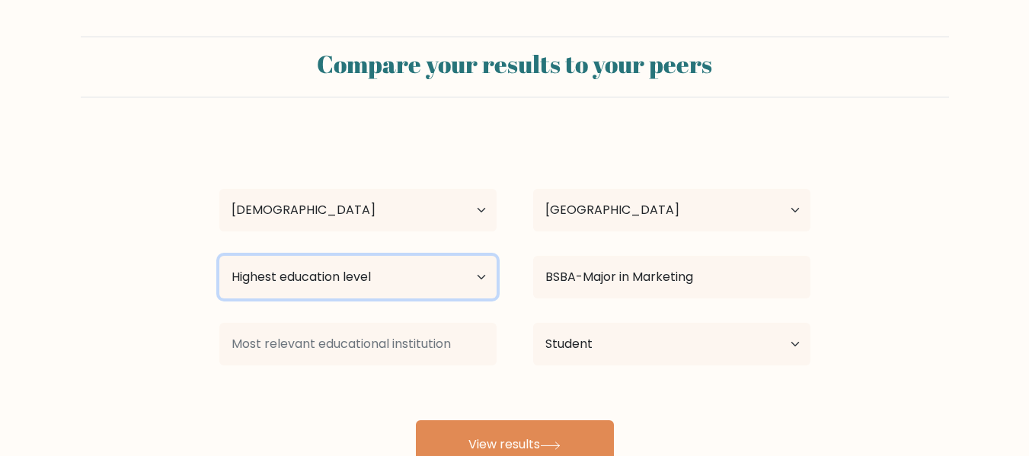
click at [430, 281] on select "Highest education level No schooling Primary Lower Secondary Upper Secondary Oc…" at bounding box center [357, 277] width 277 height 43
select select "upper_secondary"
click at [219, 256] on select "Highest education level No schooling Primary Lower Secondary Upper Secondary Oc…" at bounding box center [357, 277] width 277 height 43
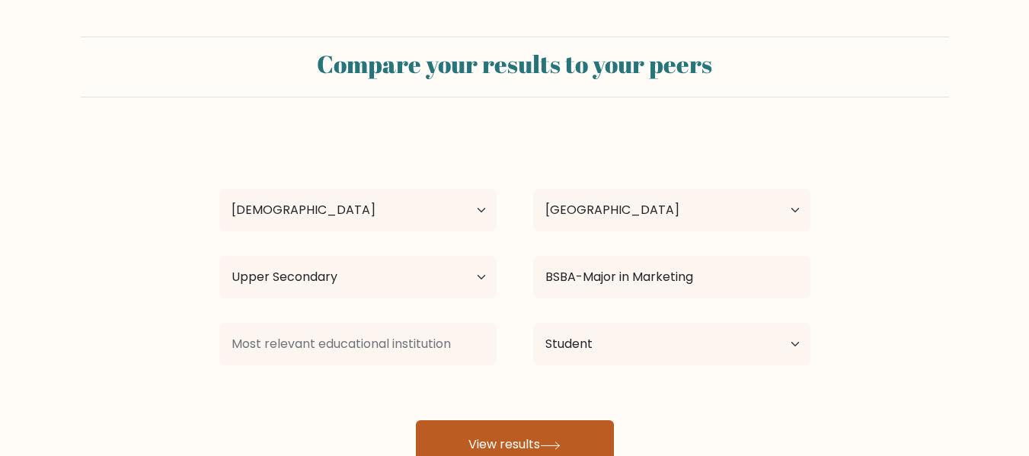
click at [527, 439] on button "View results" at bounding box center [515, 445] width 198 height 49
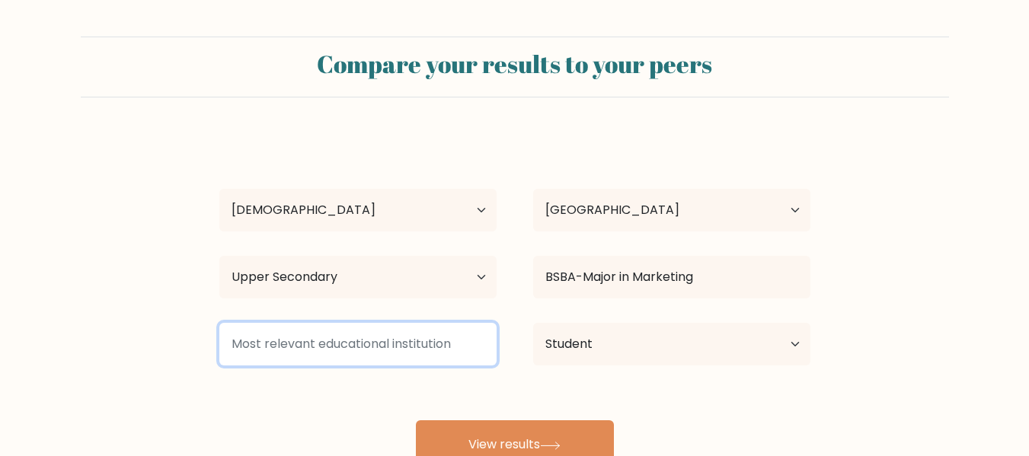
click at [440, 350] on input at bounding box center [357, 344] width 277 height 43
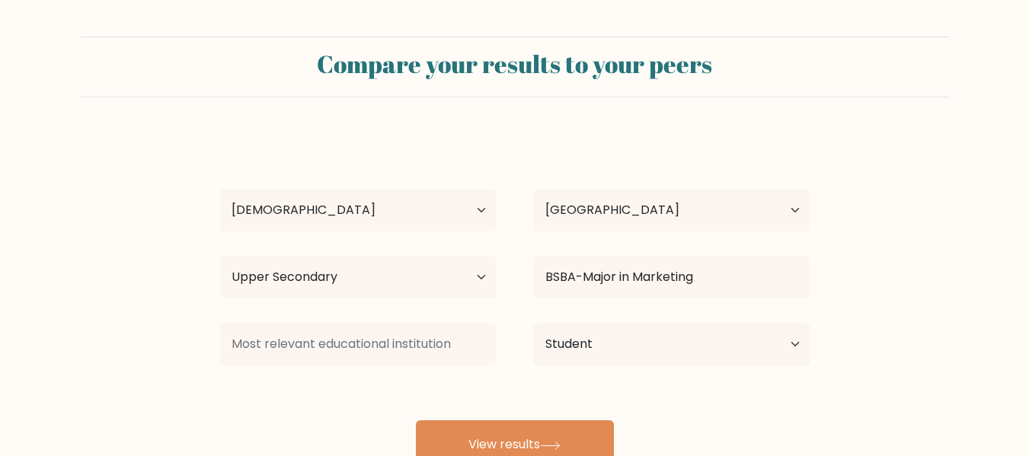
click at [299, 395] on div "[PERSON_NAME] Age Under [DEMOGRAPHIC_DATA] [DEMOGRAPHIC_DATA] [DEMOGRAPHIC_DATA…" at bounding box center [515, 301] width 610 height 335
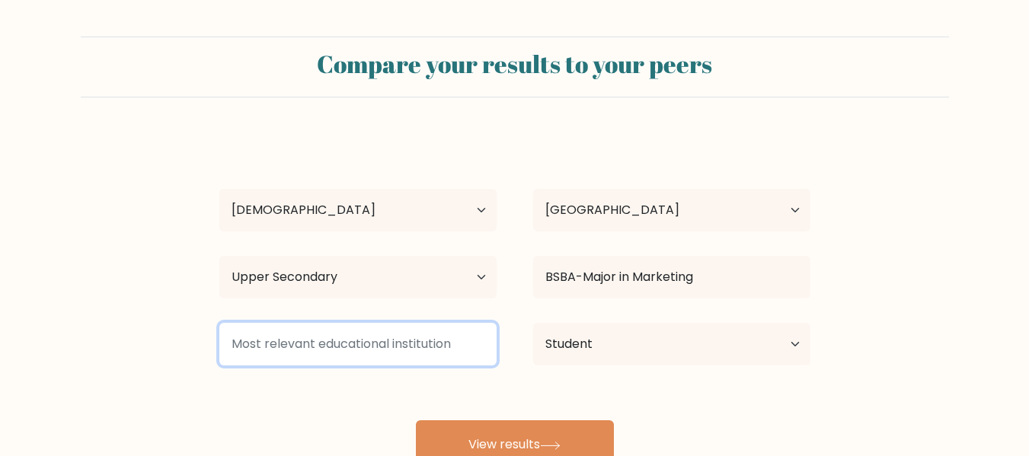
click at [318, 340] on input at bounding box center [357, 344] width 277 height 43
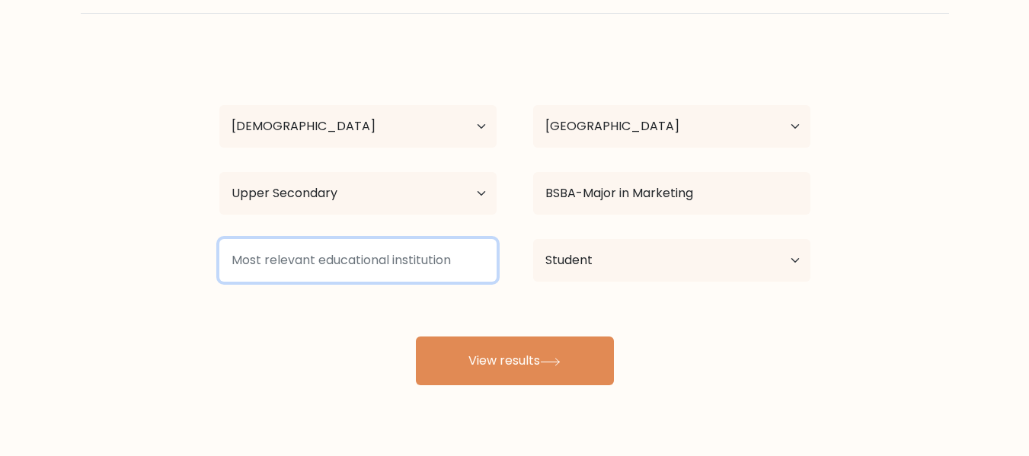
scroll to position [85, 0]
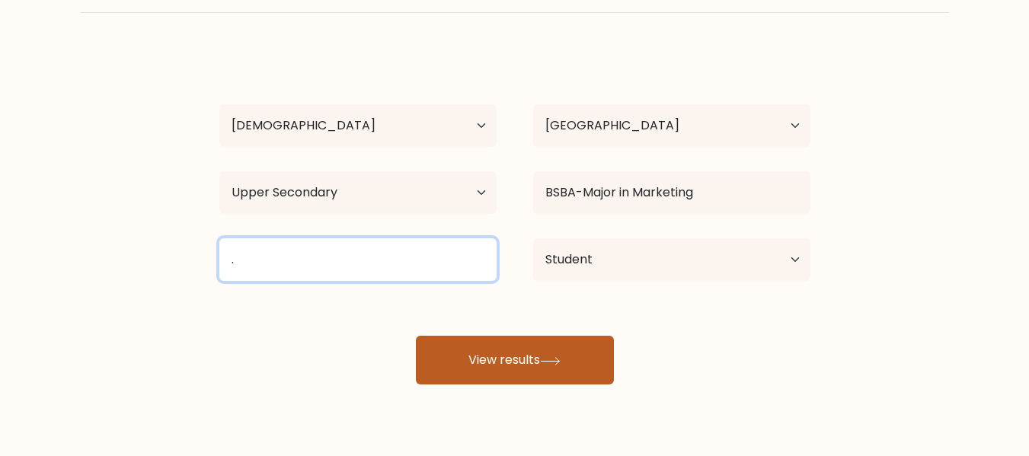
type input "."
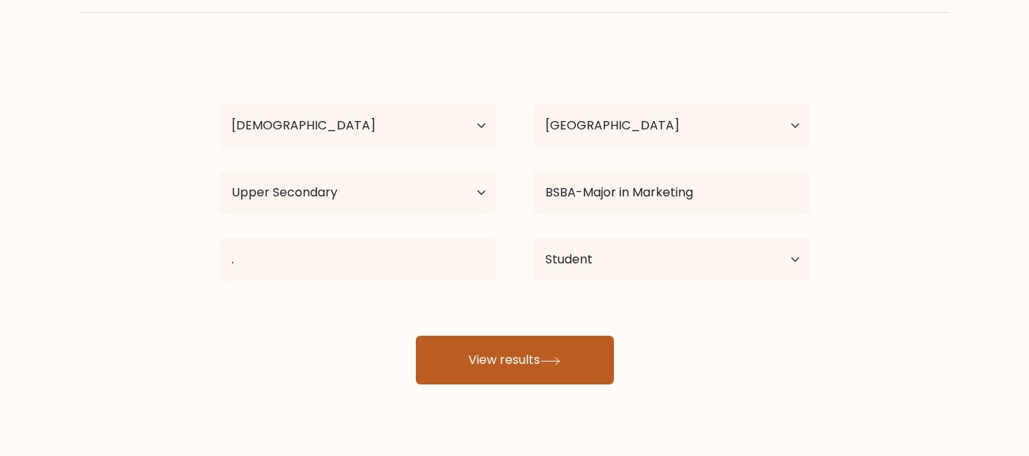
click at [454, 338] on button "View results" at bounding box center [515, 360] width 198 height 49
